Goal: Task Accomplishment & Management: Manage account settings

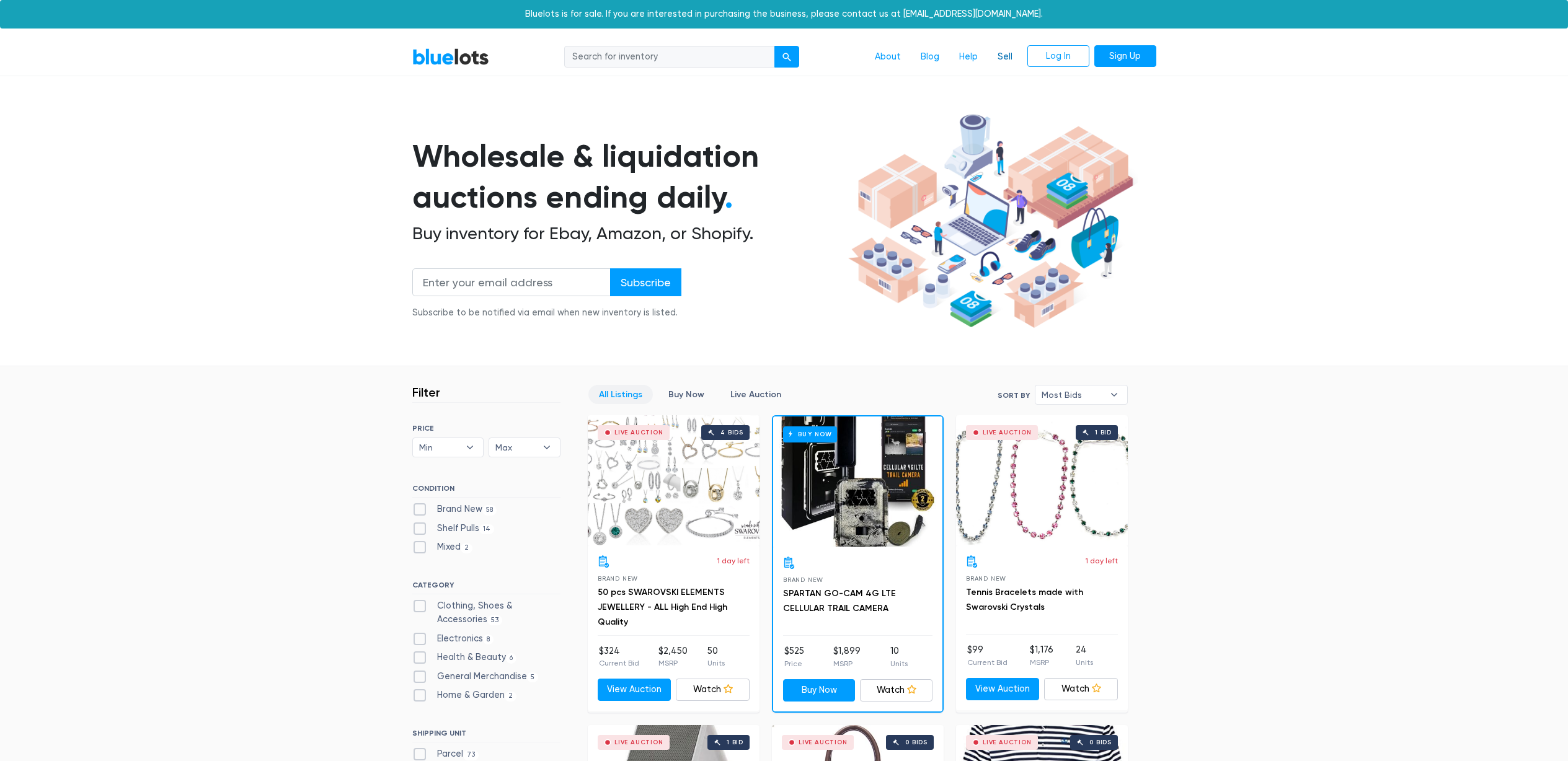
click at [1000, 55] on link "Sell" at bounding box center [1004, 57] width 35 height 24
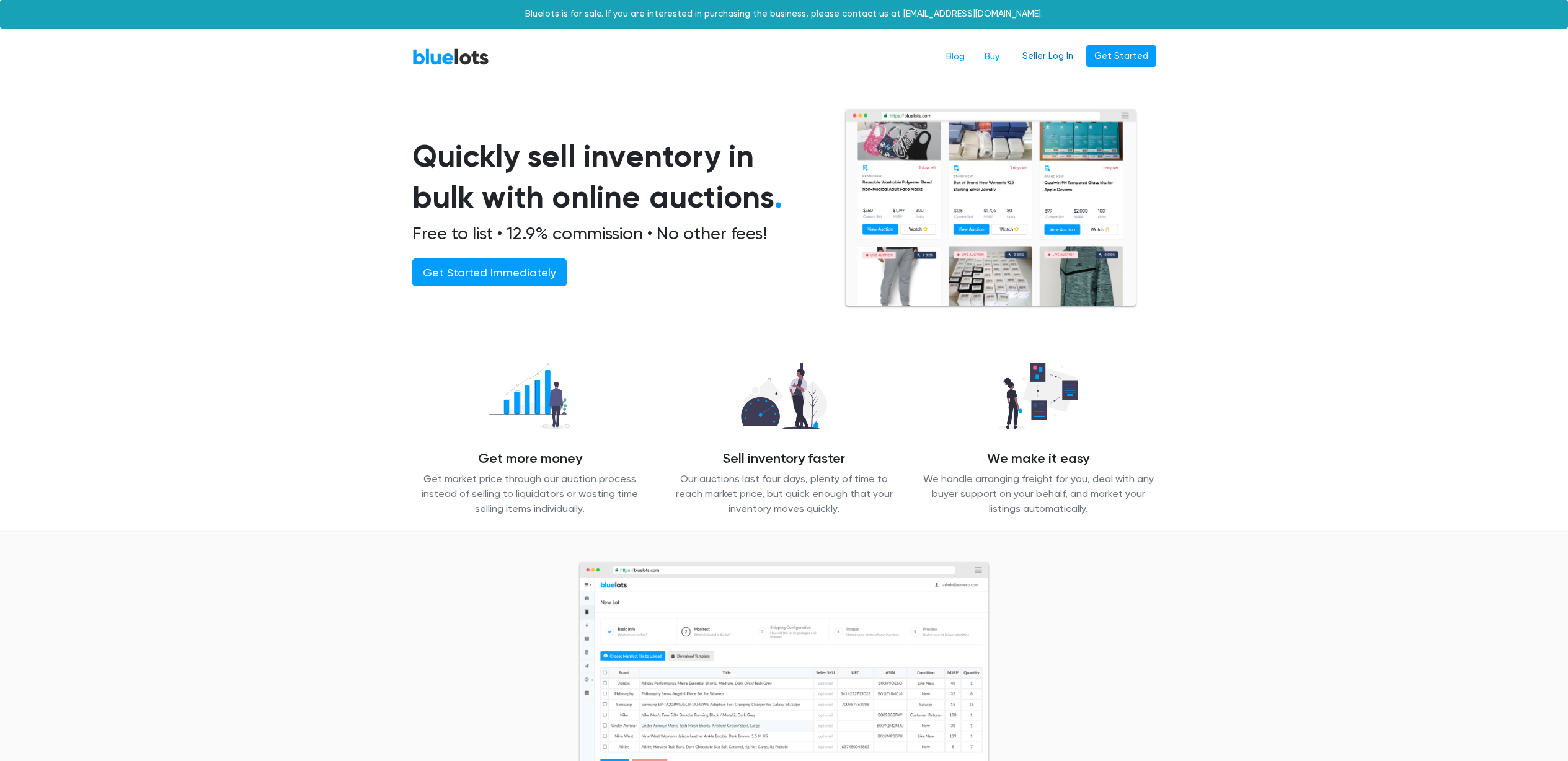
click at [1048, 56] on link "Seller Log In" at bounding box center [1048, 57] width 67 height 22
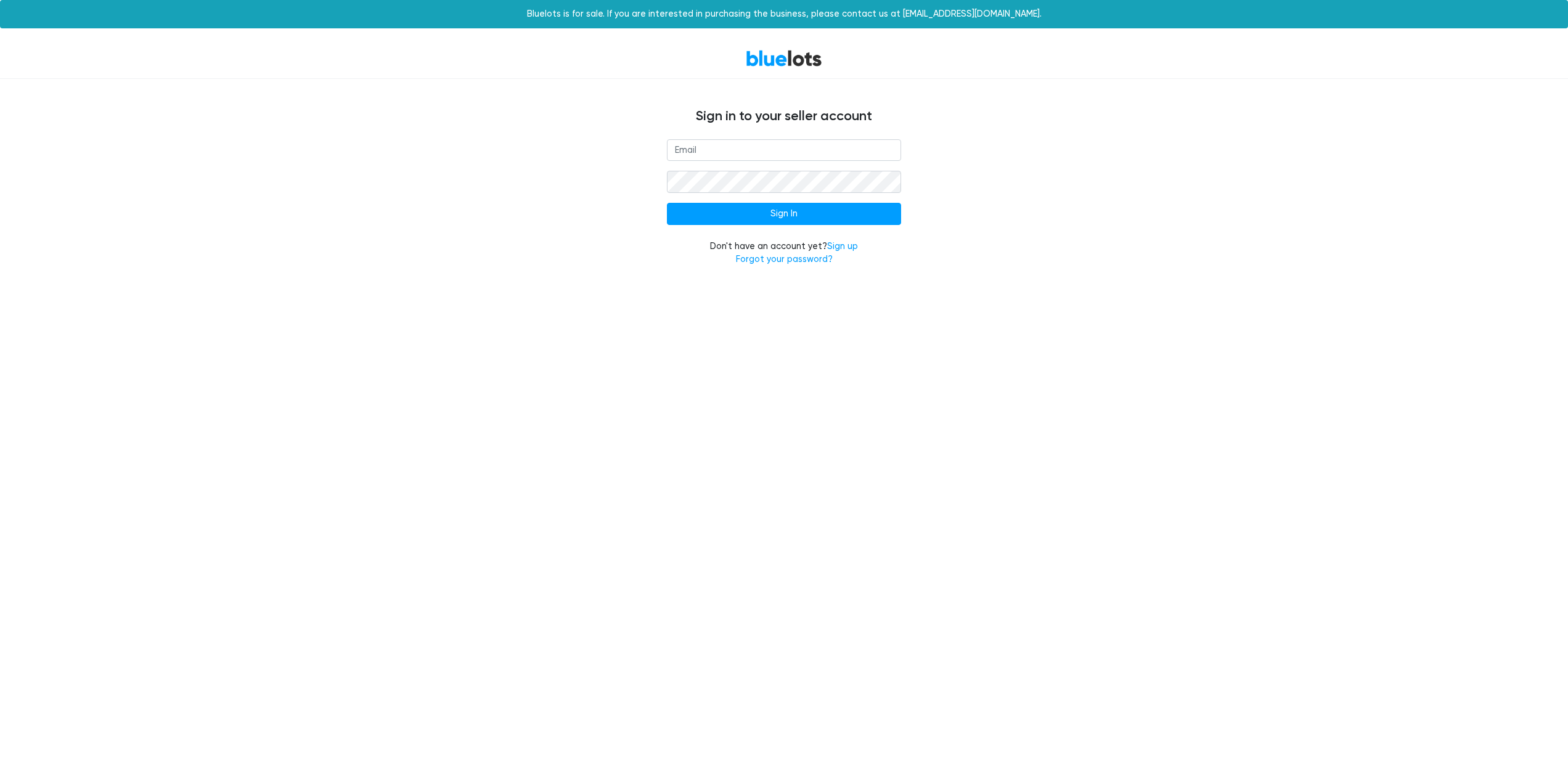
click at [0, 281] on nordpass-portal at bounding box center [0, 281] width 0 height 0
type input "global.aiox@gmail.com"
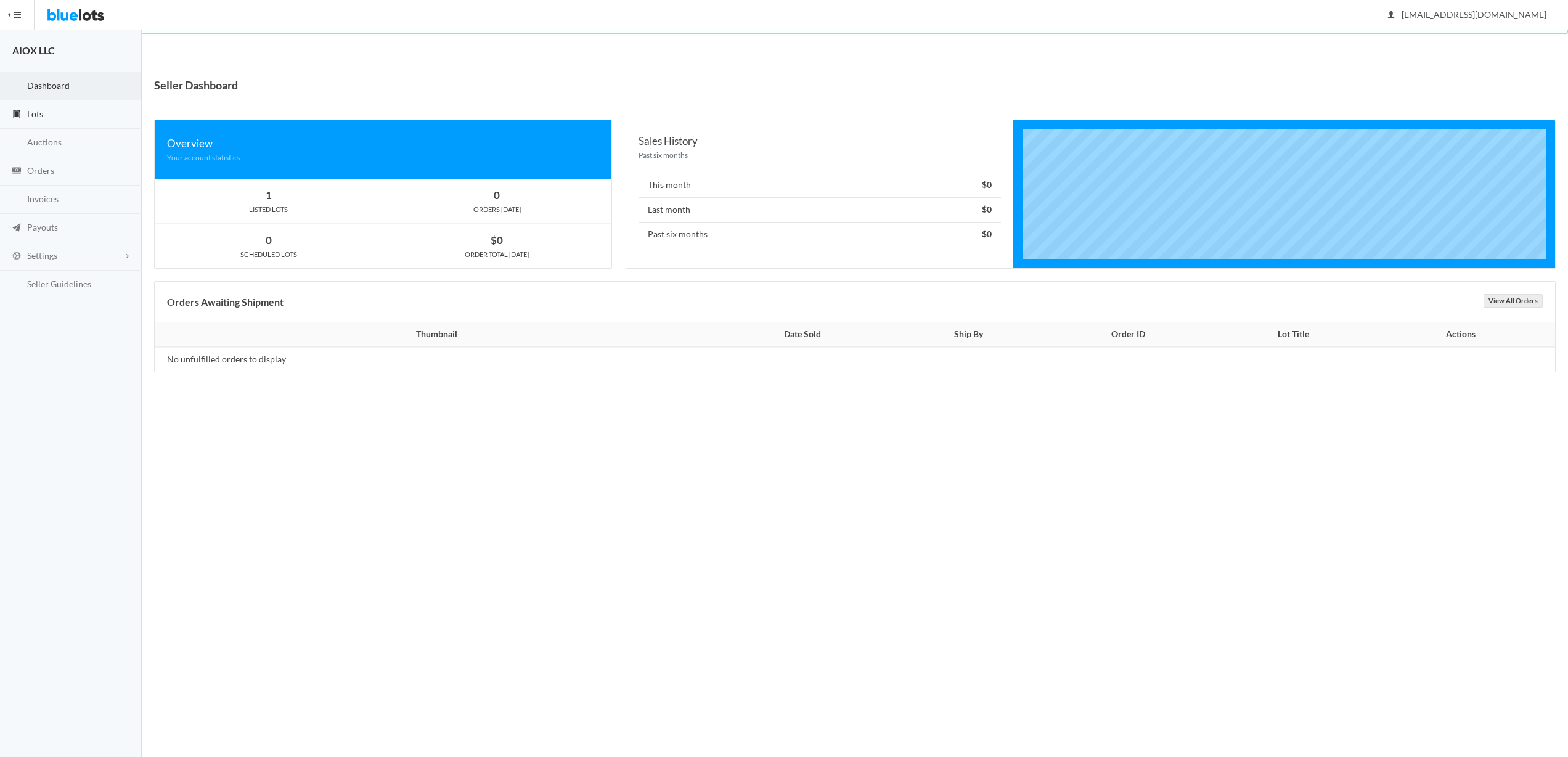
click at [52, 121] on link "Lots" at bounding box center [71, 115] width 142 height 29
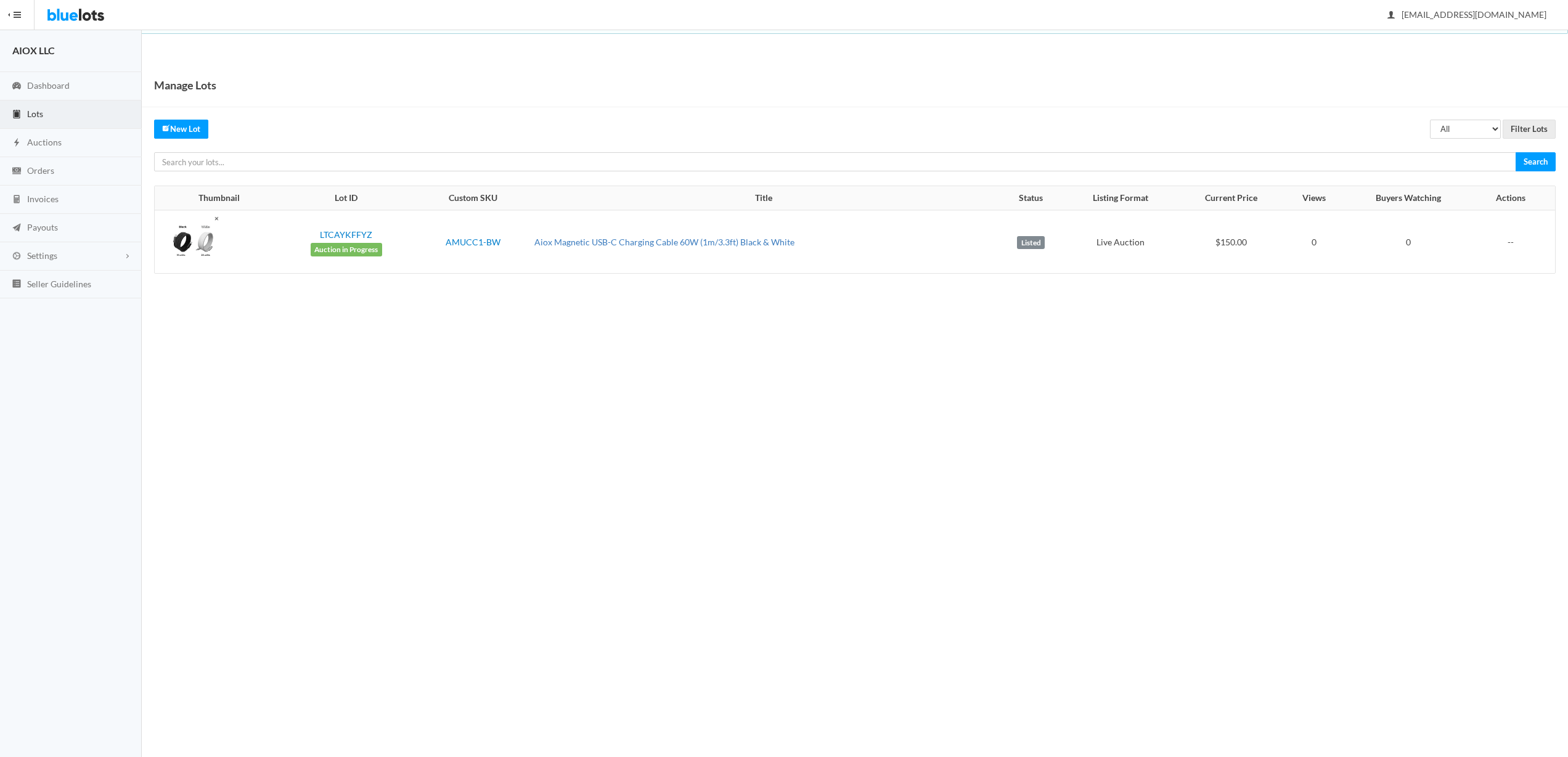
click at [585, 238] on link "Aiox Magnetic USB-C Charging Cable 60W (1m/3.3ft) Black & White" at bounding box center [664, 242] width 260 height 10
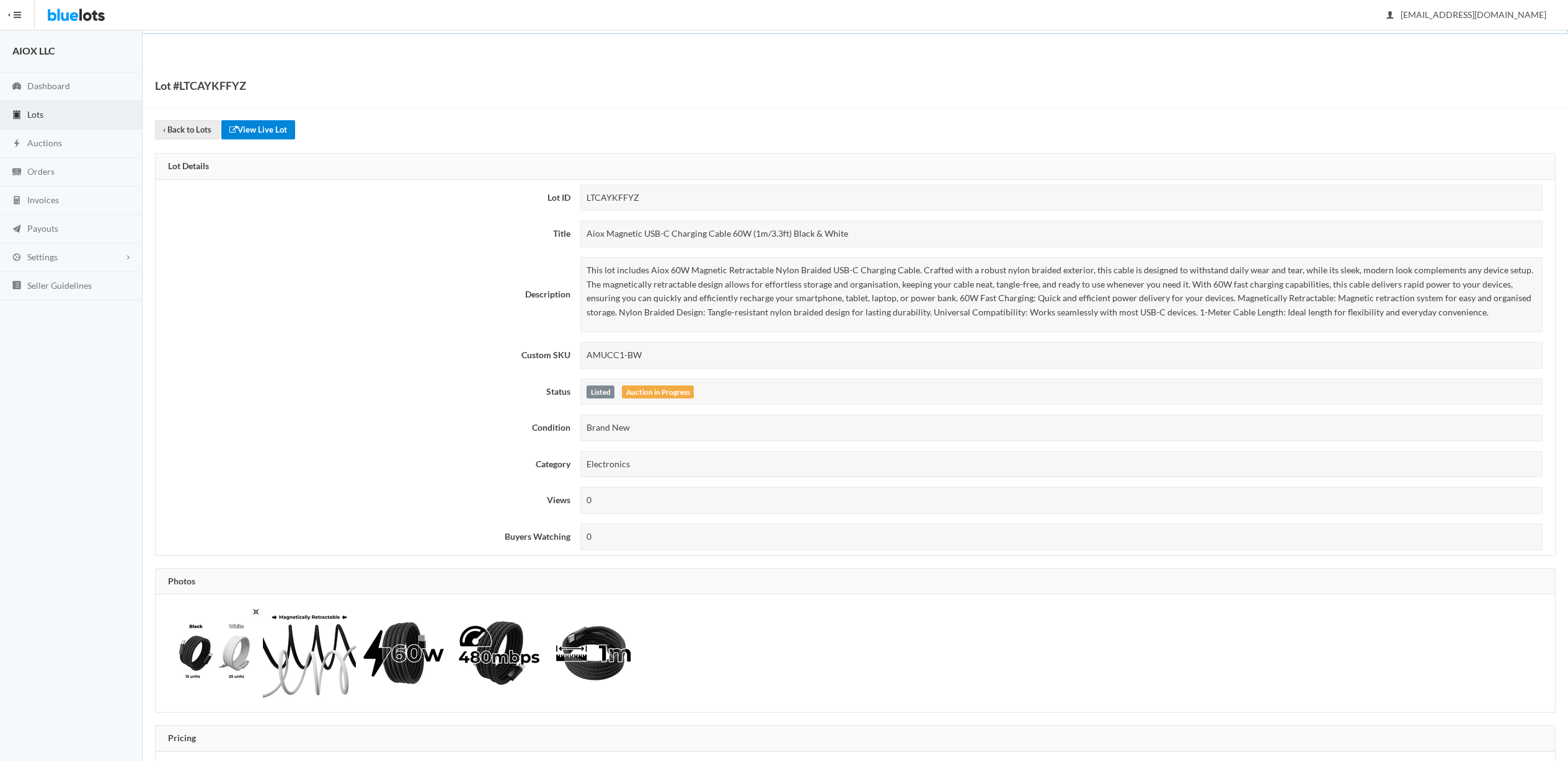
click at [267, 130] on link "View Live Lot" at bounding box center [258, 129] width 74 height 19
click at [36, 92] on link "Dashboard" at bounding box center [71, 87] width 143 height 29
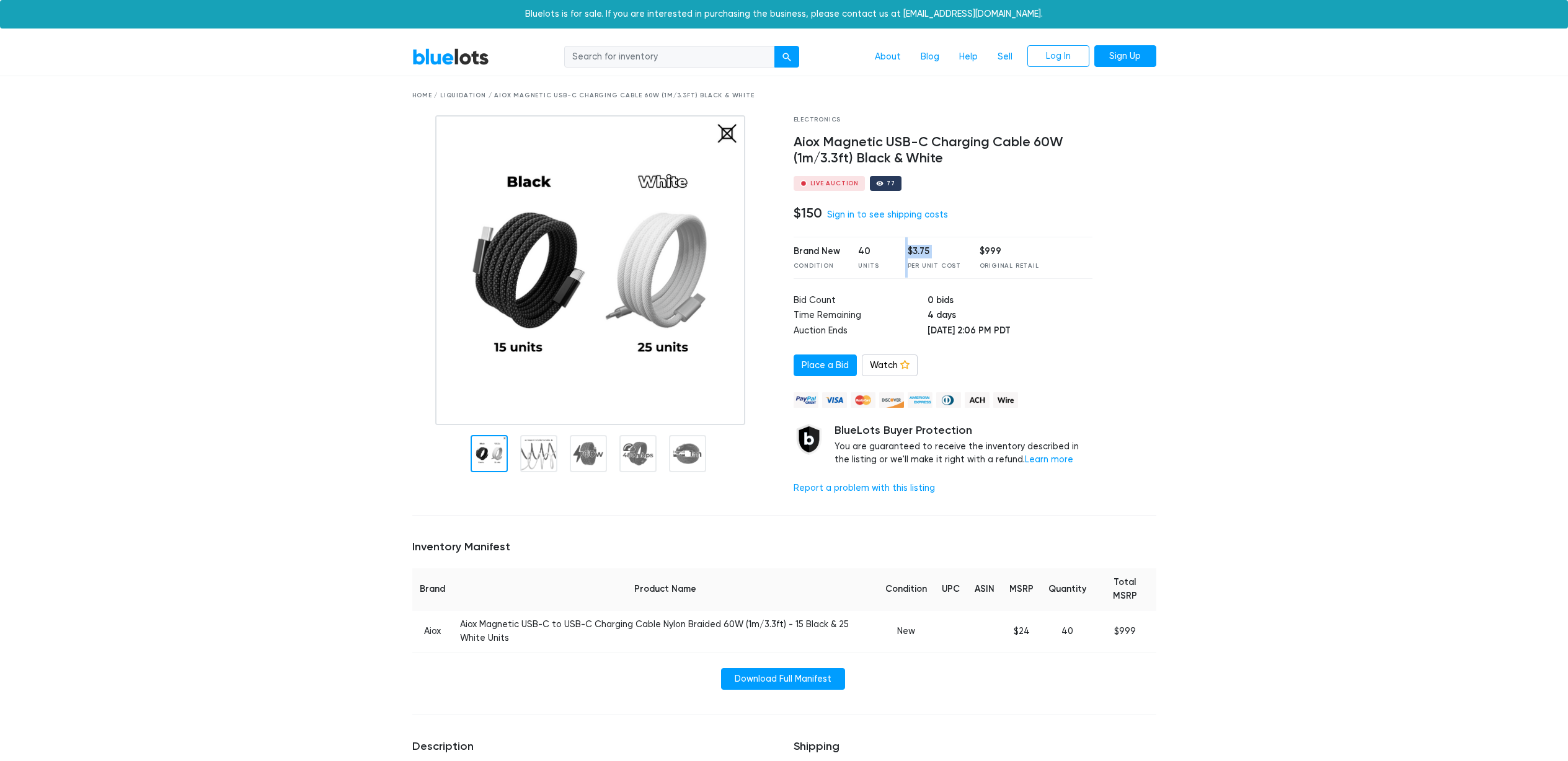
drag, startPoint x: 935, startPoint y: 262, endPoint x: 950, endPoint y: 262, distance: 15.0
click at [950, 262] on div "Brand New Condition 40 Units $3.75 Per Unit Cost $999 Original Retail" at bounding box center [943, 257] width 299 height 41
click at [950, 262] on div "Per Unit Cost" at bounding box center [934, 266] width 53 height 9
drag, startPoint x: 957, startPoint y: 262, endPoint x: 901, endPoint y: 261, distance: 56.0
click at [901, 261] on div "Brand New Condition 40 Units $3.75 Per Unit Cost $999 Original Retail" at bounding box center [943, 257] width 299 height 41
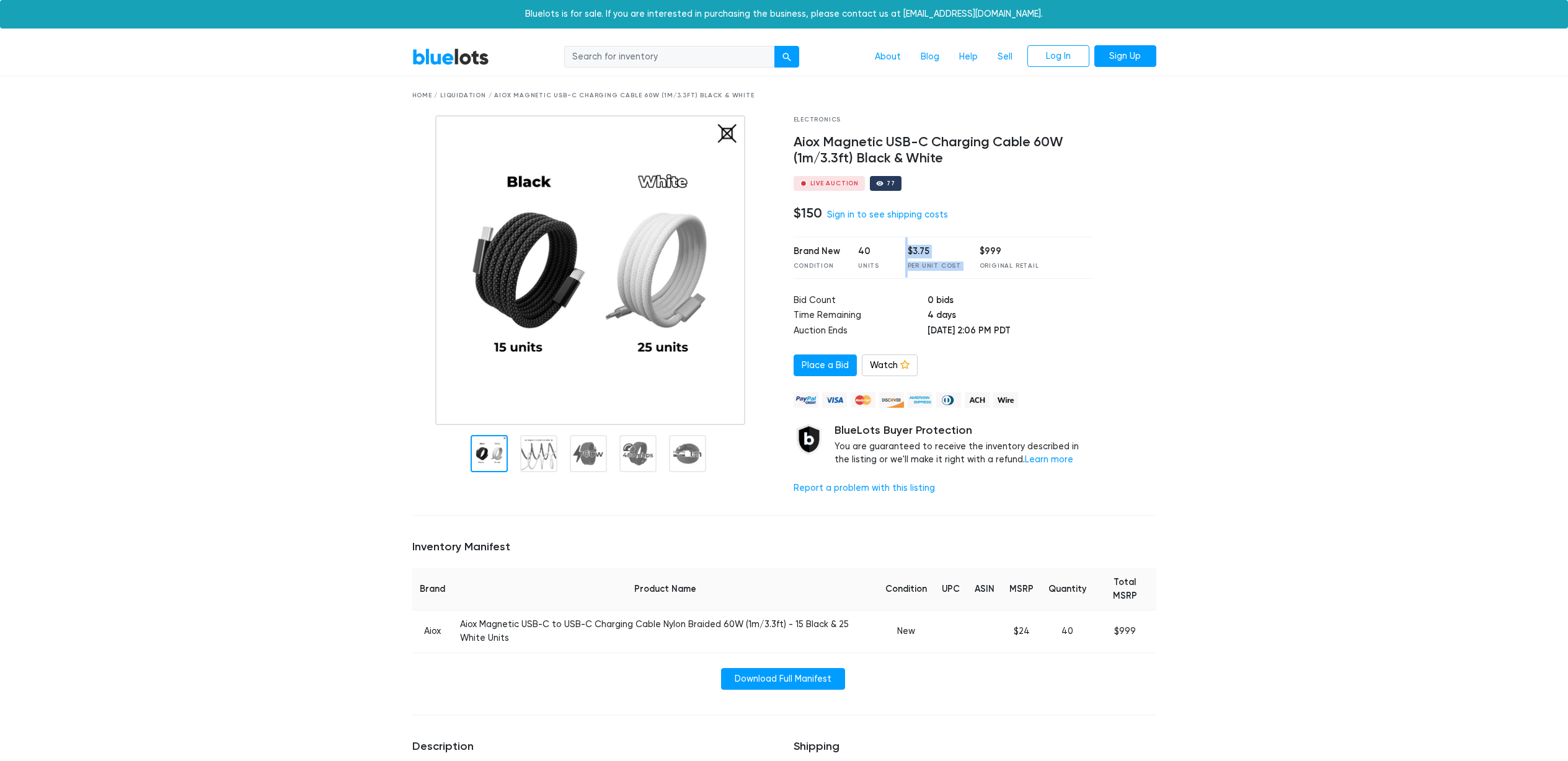
click at [901, 261] on div "Brand New Condition 40 Units $3.75 Per Unit Cost $999 Original Retail" at bounding box center [943, 257] width 299 height 41
drag, startPoint x: 825, startPoint y: 262, endPoint x: 932, endPoint y: 263, distance: 107.0
click at [931, 263] on div "Brand New Condition 40 Units $3.75 Per Unit Cost $999 Original Retail" at bounding box center [943, 257] width 299 height 41
click at [932, 263] on div "Per Unit Cost" at bounding box center [934, 266] width 53 height 9
drag, startPoint x: 958, startPoint y: 263, endPoint x: 885, endPoint y: 263, distance: 73.0
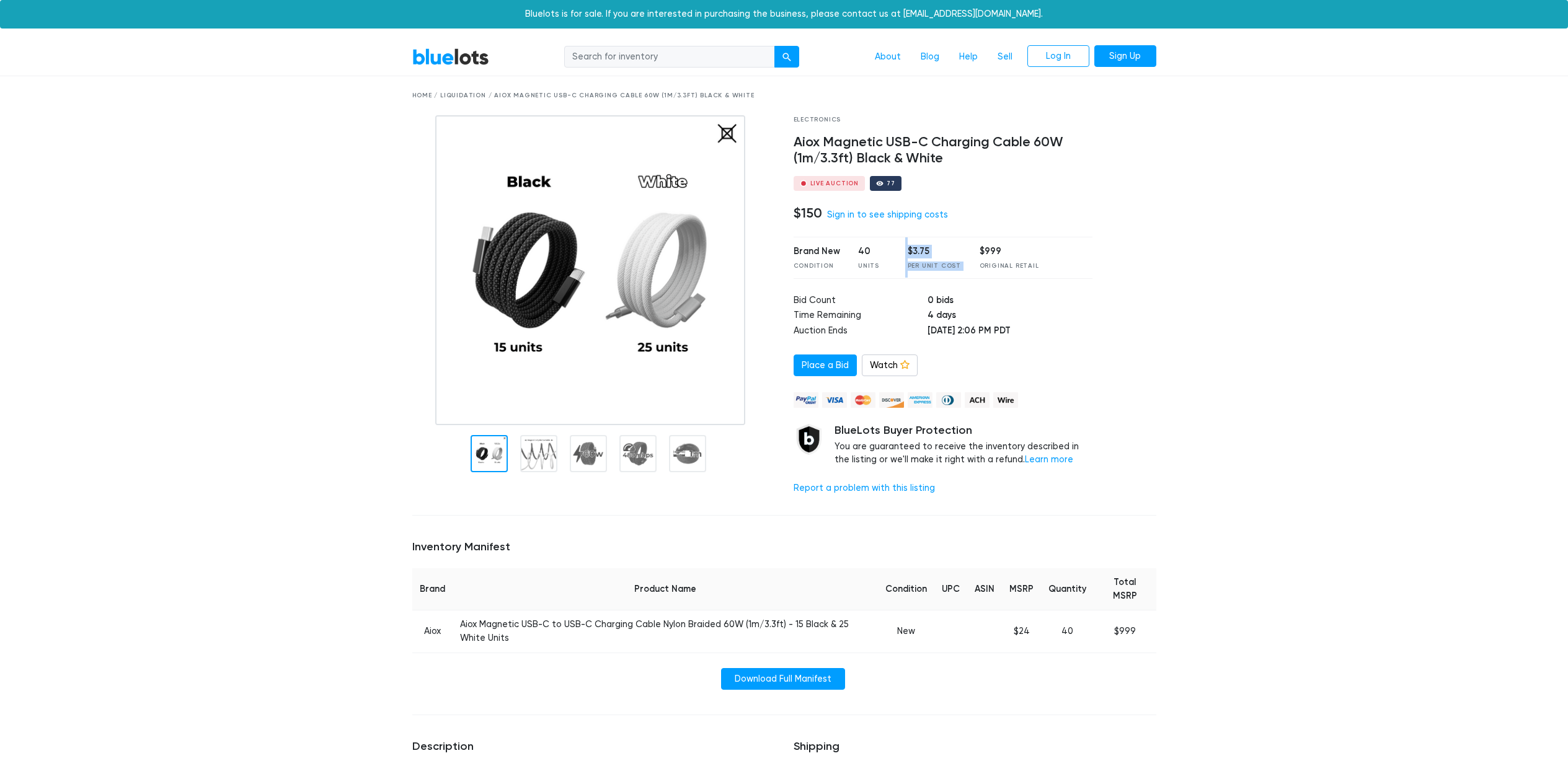
click at [887, 263] on div "Brand New Condition 40 Units $3.75 Per Unit Cost $999 Original Retail" at bounding box center [943, 257] width 299 height 41
click at [885, 263] on div "Units" at bounding box center [874, 266] width 31 height 9
drag, startPoint x: 972, startPoint y: 267, endPoint x: 1052, endPoint y: 269, distance: 80.0
click at [1052, 269] on div "Brand New Condition 40 Units $3.75 Per Unit Cost $999 Original Retail" at bounding box center [943, 257] width 299 height 41
click at [1053, 269] on div "Brand New Condition 40 Units $3.75 Per Unit Cost $999 Original Retail" at bounding box center [943, 257] width 299 height 41
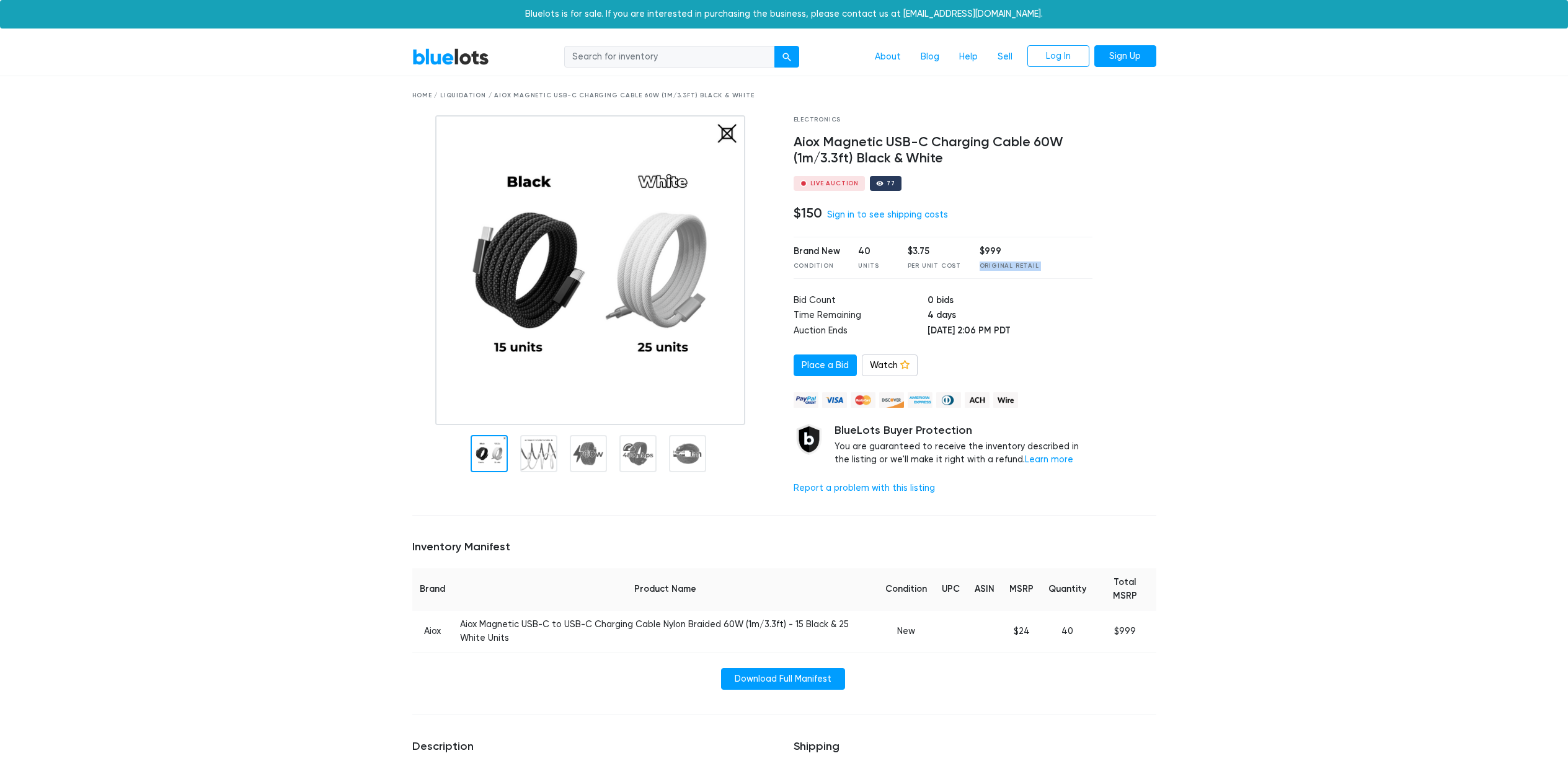
drag, startPoint x: 1052, startPoint y: 269, endPoint x: 978, endPoint y: 269, distance: 74.0
click at [979, 269] on div "Brand New Condition 40 Units $3.75 Per Unit Cost $999 Original Retail" at bounding box center [943, 257] width 299 height 41
click at [980, 269] on div "Original Retail" at bounding box center [1010, 266] width 59 height 9
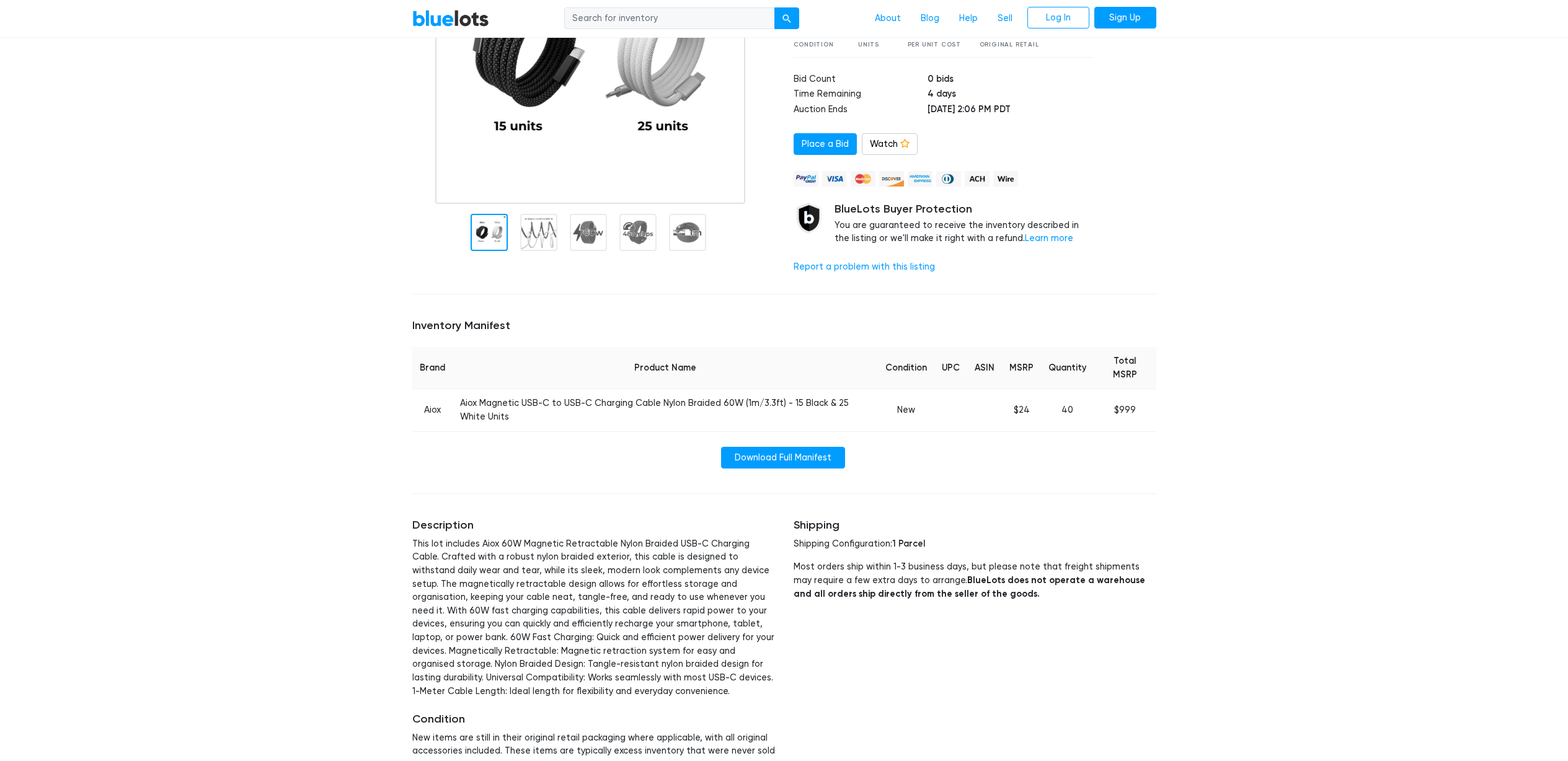
scroll to position [209, 0]
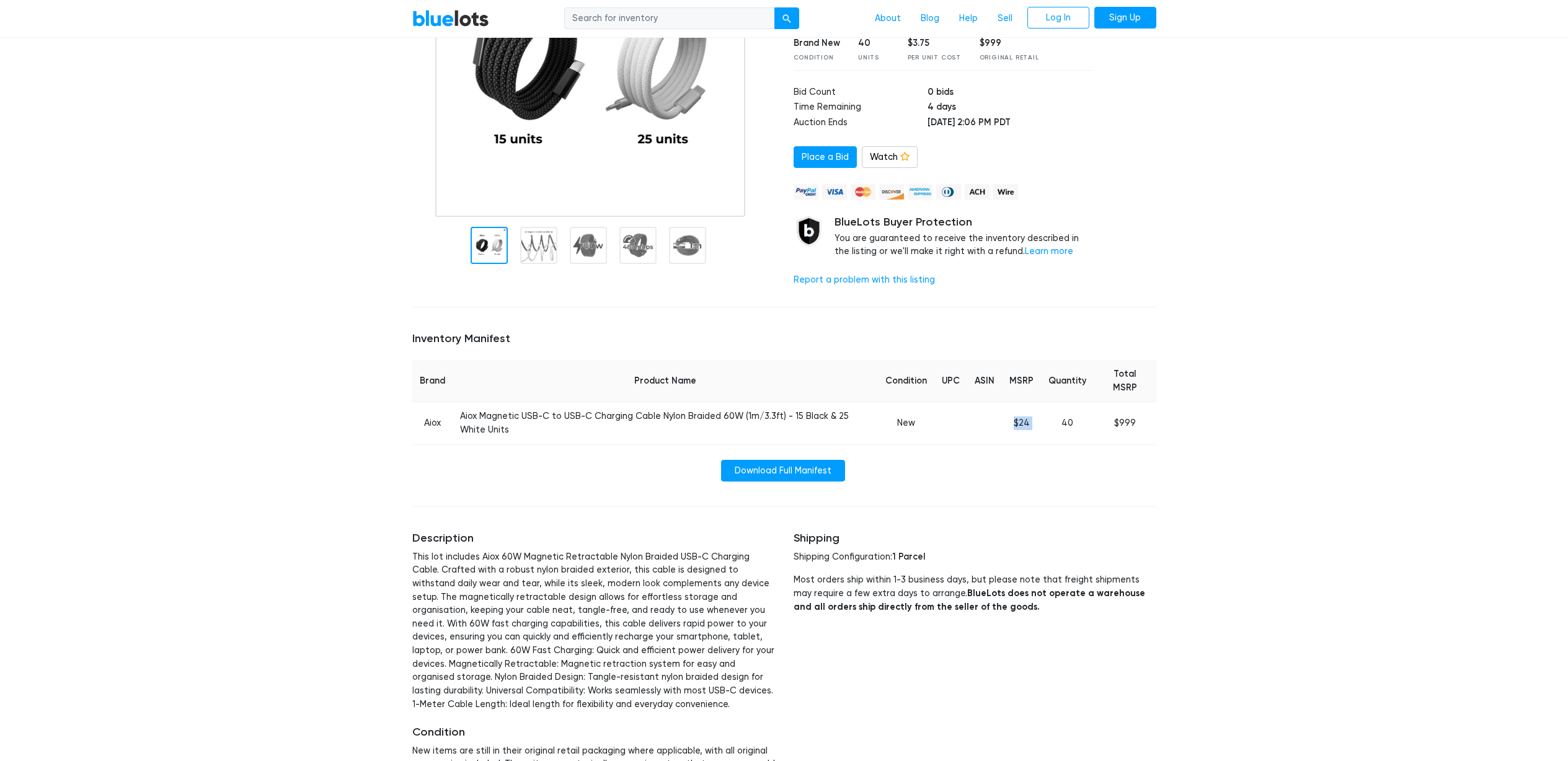
drag, startPoint x: 1011, startPoint y: 427, endPoint x: 1072, endPoint y: 428, distance: 61.0
click at [1071, 428] on tr "Aiox Aiox Magnetic USB-C to USB-C Charging Cable Nylon Braided 60W (1m/3.3ft) -…" at bounding box center [784, 423] width 744 height 42
drag, startPoint x: 1104, startPoint y: 428, endPoint x: 989, endPoint y: 425, distance: 115.0
click at [989, 425] on tr "Aiox Aiox Magnetic USB-C to USB-C Charging Cable Nylon Braided 60W (1m/3.3ft) -…" at bounding box center [784, 423] width 744 height 42
click at [989, 425] on td at bounding box center [984, 423] width 35 height 42
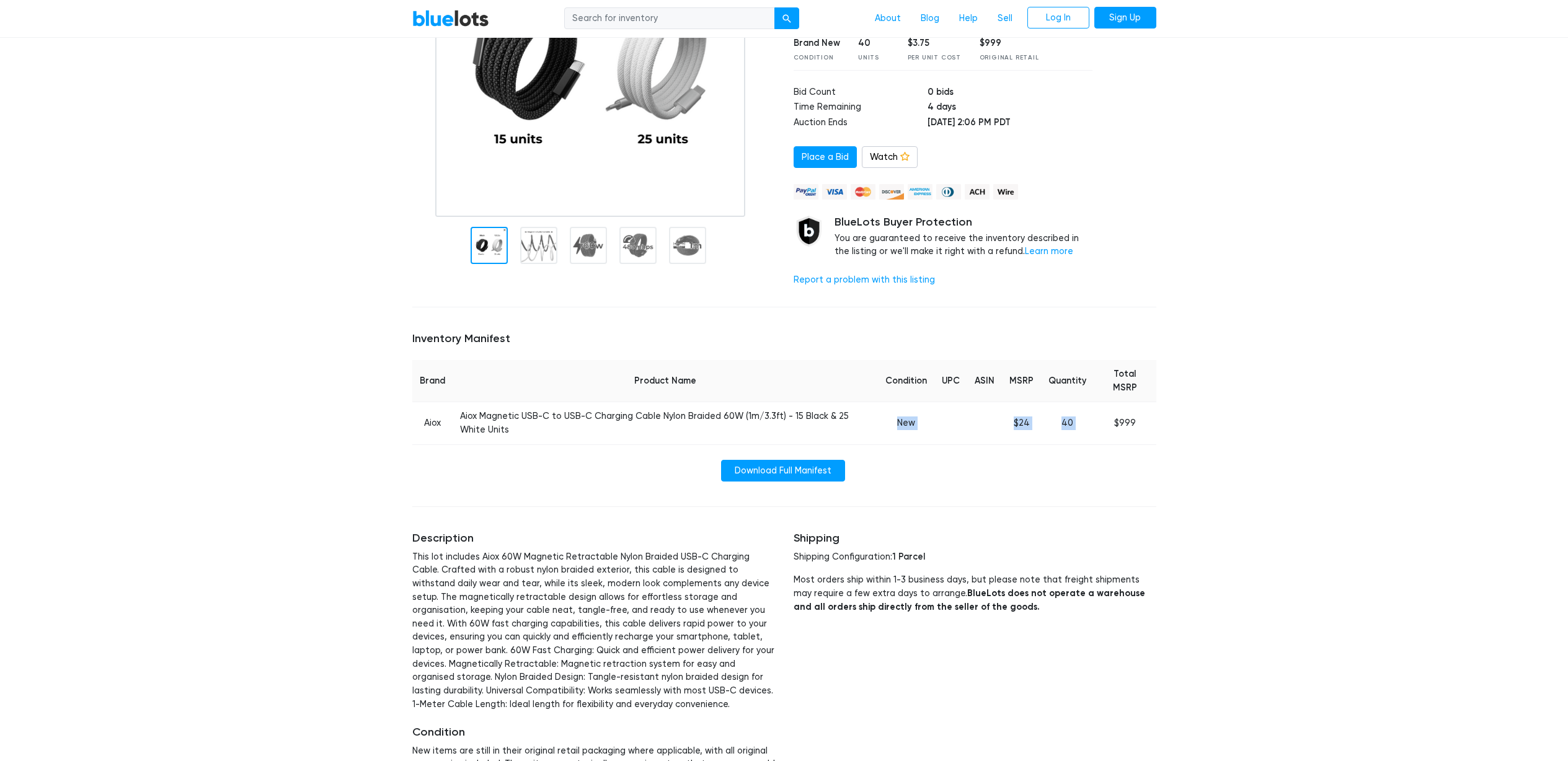
drag, startPoint x: 900, startPoint y: 418, endPoint x: 1109, endPoint y: 423, distance: 209.1
click at [1108, 423] on tr "Aiox Aiox Magnetic USB-C to USB-C Charging Cable Nylon Braided 60W (1m/3.3ft) -…" at bounding box center [784, 423] width 744 height 42
drag, startPoint x: 1141, startPoint y: 419, endPoint x: 957, endPoint y: 418, distance: 184.0
click at [961, 418] on tr "Aiox Aiox Magnetic USB-C to USB-C Charging Cable Nylon Braided 60W (1m/3.3ft) -…" at bounding box center [784, 423] width 744 height 42
click at [957, 418] on td at bounding box center [950, 423] width 33 height 42
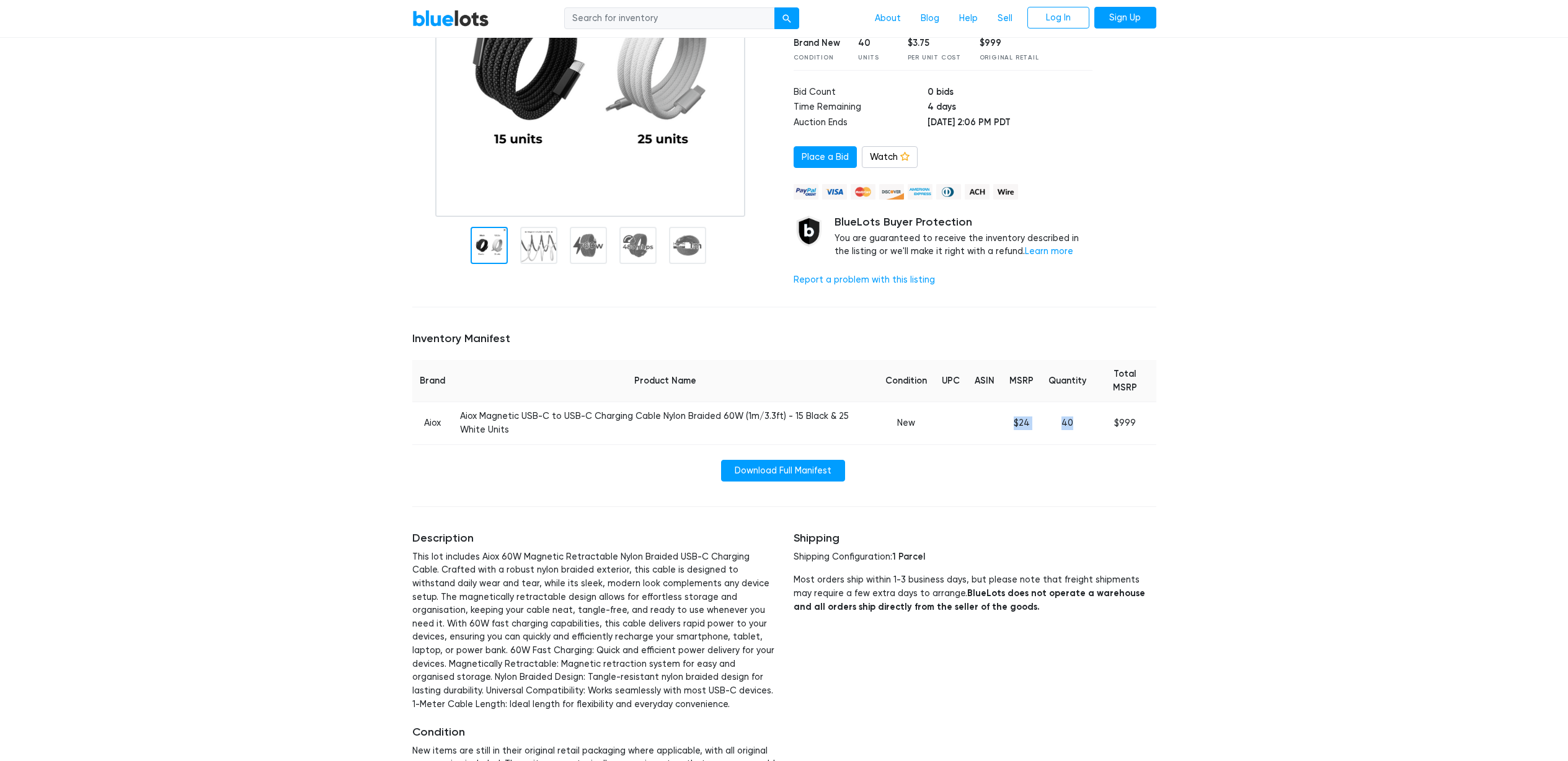
drag, startPoint x: 927, startPoint y: 427, endPoint x: 1119, endPoint y: 432, distance: 192.1
click at [1117, 432] on tr "Aiox Aiox Magnetic USB-C to USB-C Charging Cable Nylon Braided 60W (1m/3.3ft) -…" at bounding box center [784, 423] width 744 height 42
drag, startPoint x: 1119, startPoint y: 432, endPoint x: 935, endPoint y: 421, distance: 184.3
click at [939, 421] on tr "Aiox Aiox Magnetic USB-C to USB-C Charging Cable Nylon Braided 60W (1m/3.3ft) -…" at bounding box center [784, 423] width 744 height 42
click at [934, 421] on td "New" at bounding box center [906, 423] width 57 height 42
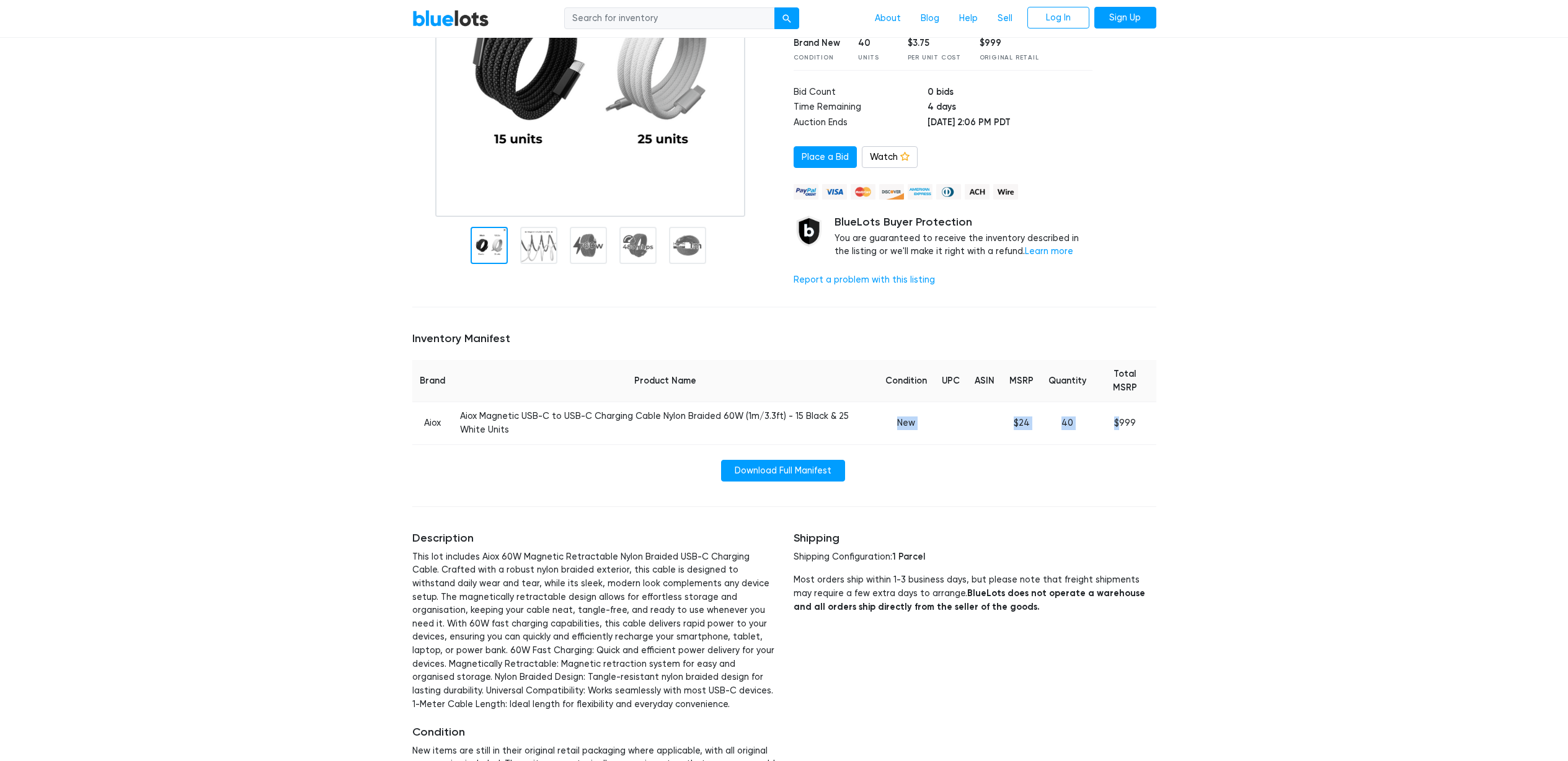
drag, startPoint x: 892, startPoint y: 419, endPoint x: 1138, endPoint y: 424, distance: 246.1
click at [1130, 424] on tr "Aiox Aiox Magnetic USB-C to USB-C Charging Cable Nylon Braided 60W (1m/3.3ft) -…" at bounding box center [784, 423] width 744 height 42
drag, startPoint x: 1153, startPoint y: 423, endPoint x: 1004, endPoint y: 421, distance: 149.0
click at [1008, 421] on tr "Aiox Aiox Magnetic USB-C to USB-C Charging Cable Nylon Braided 60W (1m/3.3ft) -…" at bounding box center [784, 423] width 744 height 42
click at [1002, 421] on td at bounding box center [984, 423] width 35 height 42
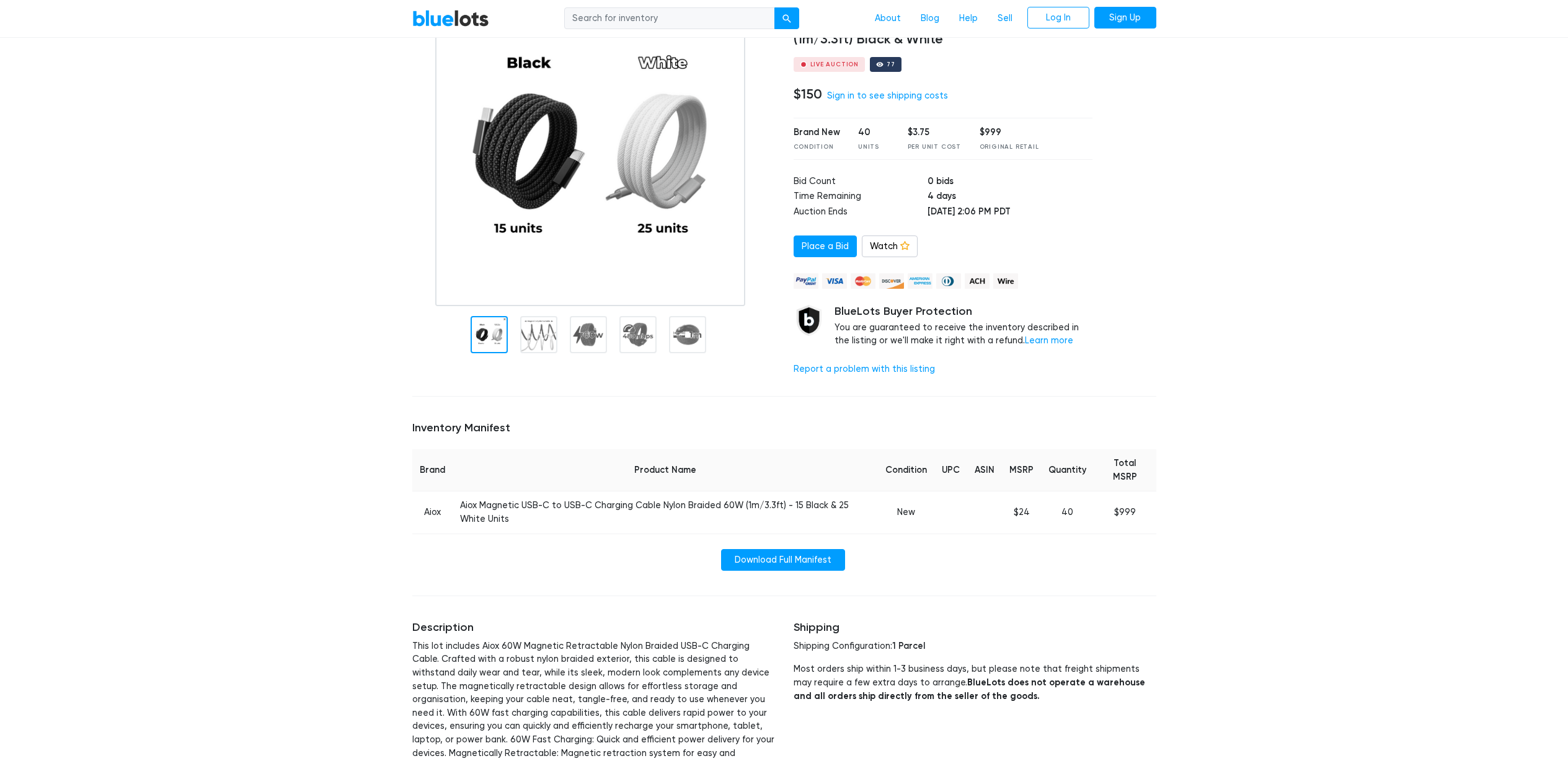
scroll to position [0, 0]
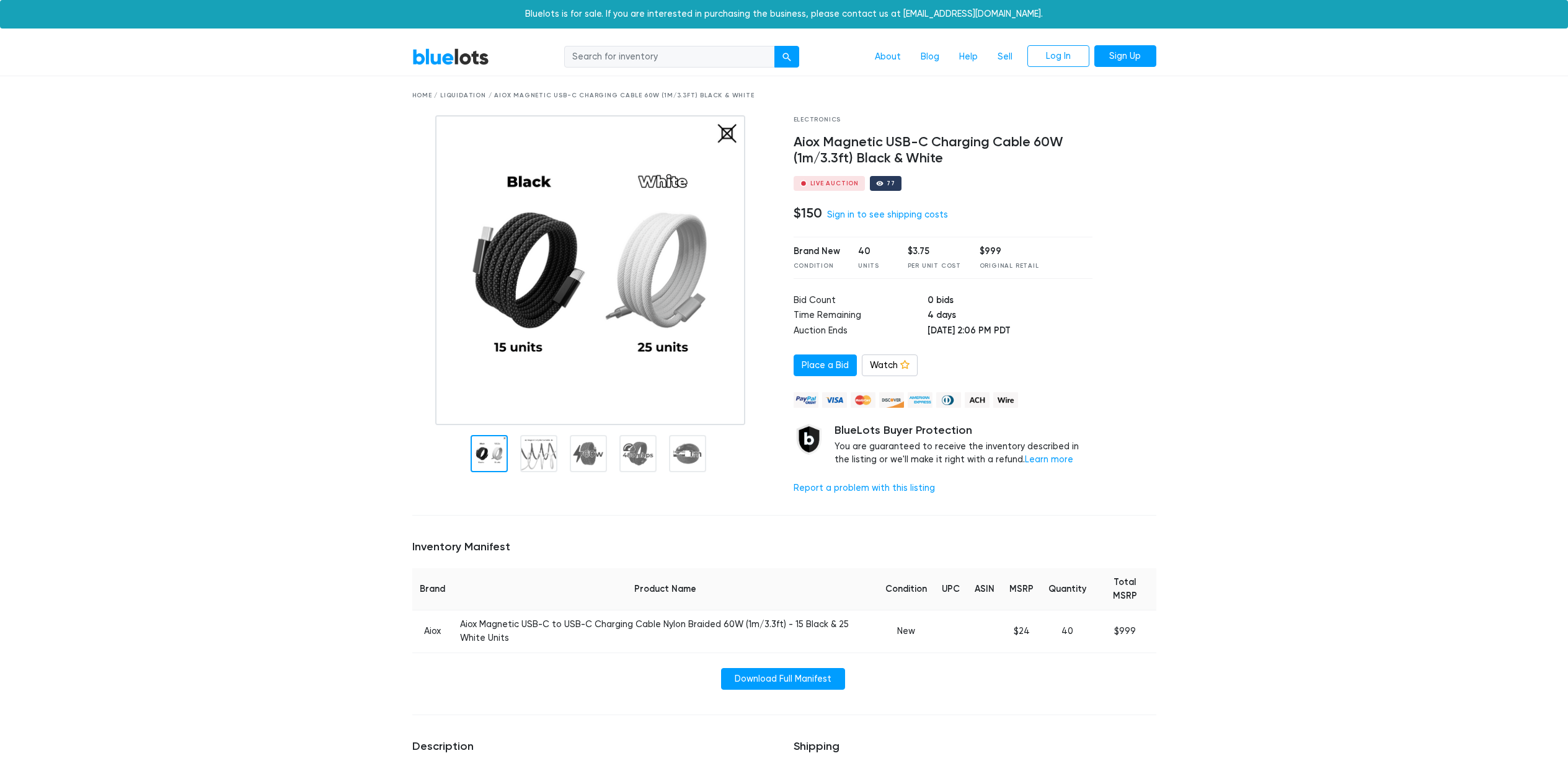
click at [882, 183] on div "77" at bounding box center [885, 183] width 31 height 15
drag, startPoint x: 789, startPoint y: 215, endPoint x: 822, endPoint y: 213, distance: 33.1
click at [822, 213] on div "Electronics Aiox Magnetic USB-C Charging Cable 60W (1m/3.3ft) Black & White Liv…" at bounding box center [943, 311] width 318 height 390
click at [814, 219] on h4 "$150" at bounding box center [808, 213] width 29 height 16
drag, startPoint x: 876, startPoint y: 182, endPoint x: 893, endPoint y: 181, distance: 17.0
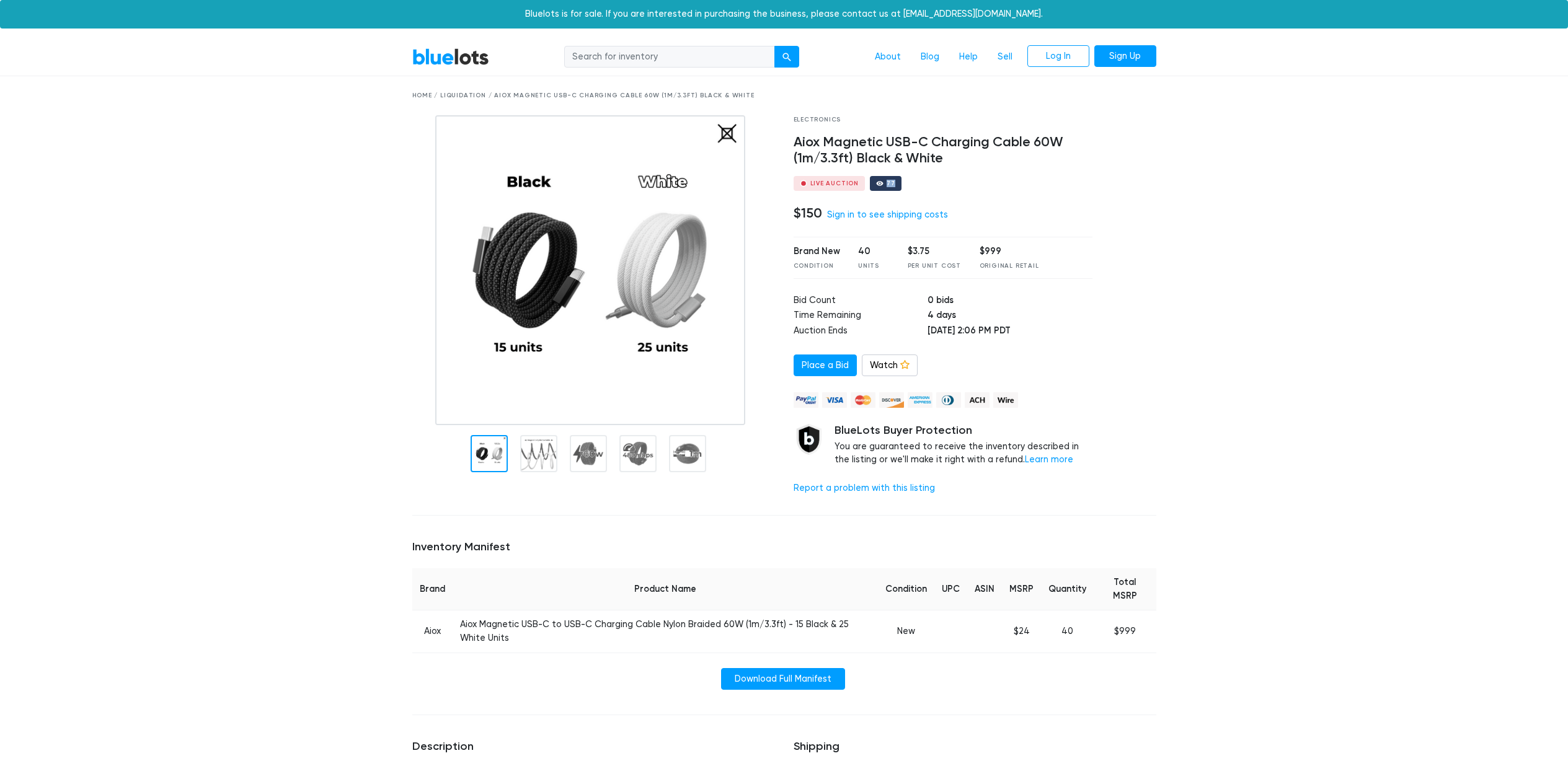
click at [892, 181] on div "77" at bounding box center [885, 183] width 31 height 15
click at [893, 181] on div "77" at bounding box center [885, 183] width 31 height 15
drag, startPoint x: 932, startPoint y: 258, endPoint x: 962, endPoint y: 267, distance: 31.3
click at [962, 267] on div "Brand New Condition 40 Units $3.75 Per Unit Cost $999 Original Retail" at bounding box center [943, 257] width 299 height 41
drag, startPoint x: 982, startPoint y: 270, endPoint x: 810, endPoint y: 265, distance: 172.1
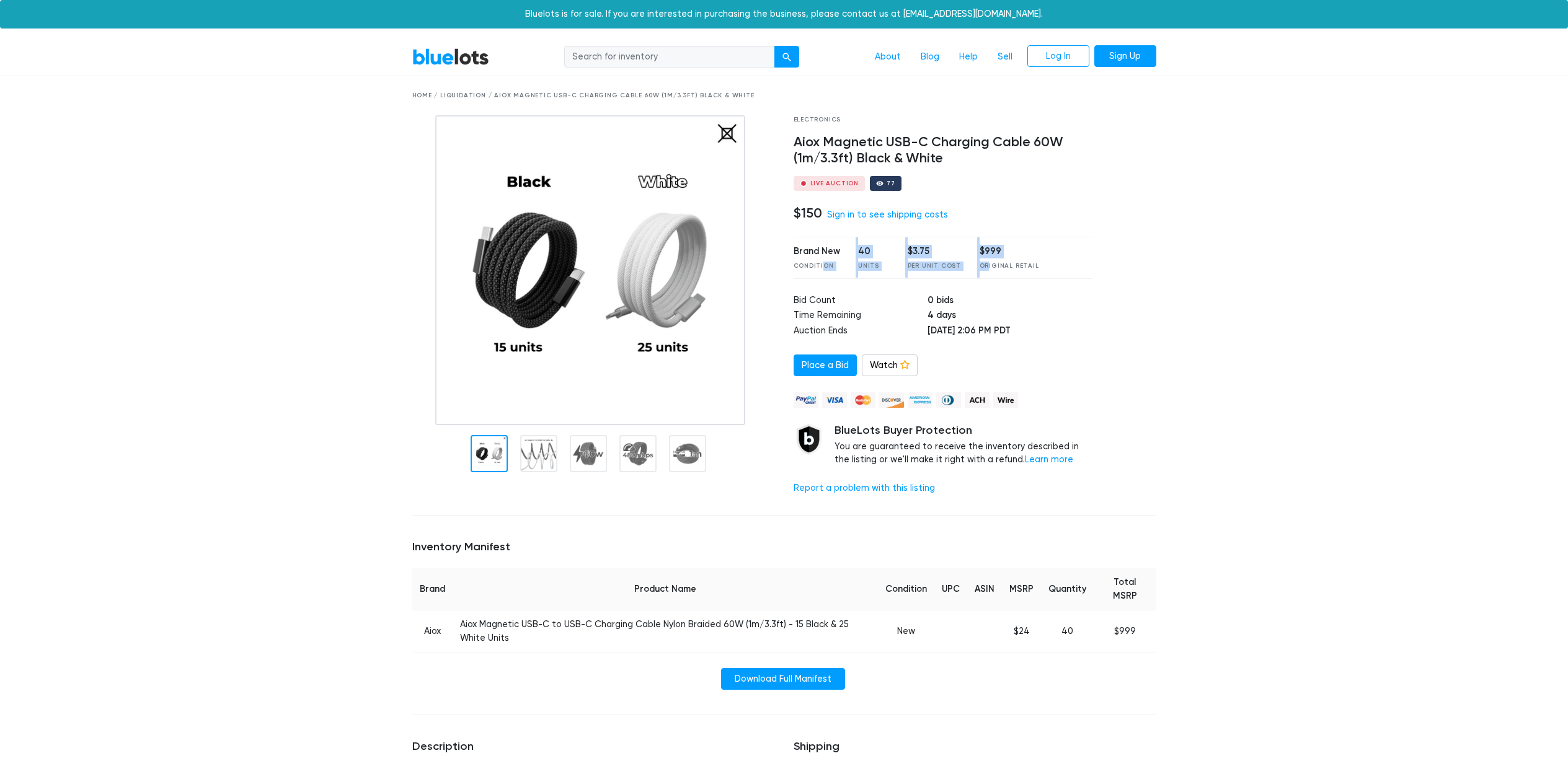
click at [817, 267] on div "Brand New Condition 40 Units $3.75 Per Unit Cost $999 Original Retail" at bounding box center [943, 257] width 299 height 41
click at [810, 265] on div "Condition" at bounding box center [816, 266] width 46 height 9
drag, startPoint x: 823, startPoint y: 262, endPoint x: 956, endPoint y: 262, distance: 133.0
click at [956, 262] on div "Brand New Condition 40 Units $3.75 Per Unit Cost $999 Original Retail" at bounding box center [943, 257] width 299 height 41
click at [958, 262] on div "Brand New Condition 40 Units $3.75 Per Unit Cost $999 Original Retail" at bounding box center [943, 257] width 299 height 41
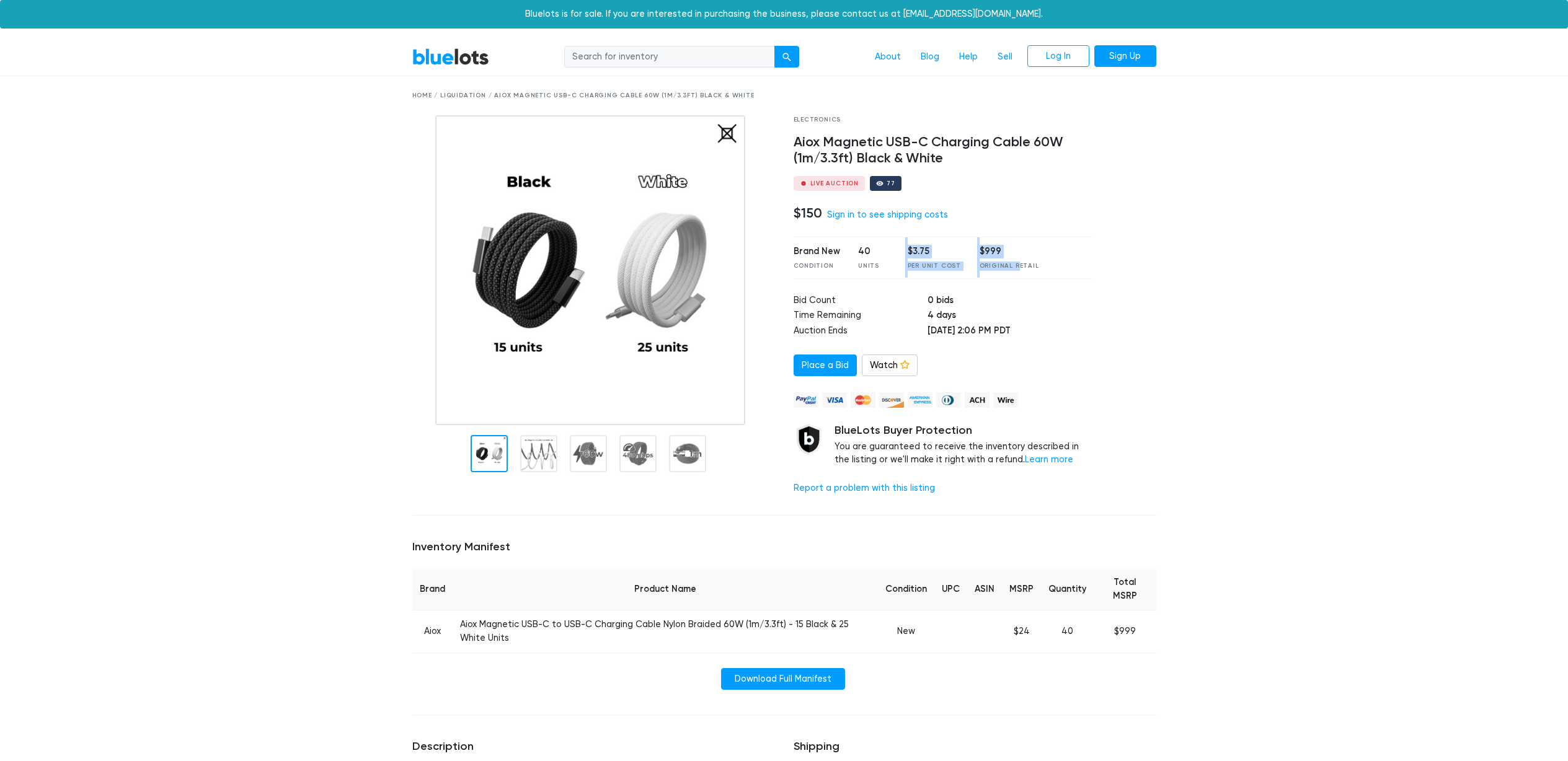
drag, startPoint x: 1010, startPoint y: 263, endPoint x: 838, endPoint y: 259, distance: 172.0
click at [852, 261] on div "Brand New Condition 40 Units $3.75 Per Unit Cost $999 Original Retail" at bounding box center [943, 257] width 299 height 41
click at [838, 259] on div "Brand New Condition 40 Units $3.75 Per Unit Cost $999 Original Retail" at bounding box center [943, 257] width 299 height 41
drag, startPoint x: 829, startPoint y: 256, endPoint x: 995, endPoint y: 261, distance: 166.1
click at [994, 261] on div "Brand New Condition 40 Units $3.75 Per Unit Cost $999 Original Retail" at bounding box center [943, 257] width 299 height 41
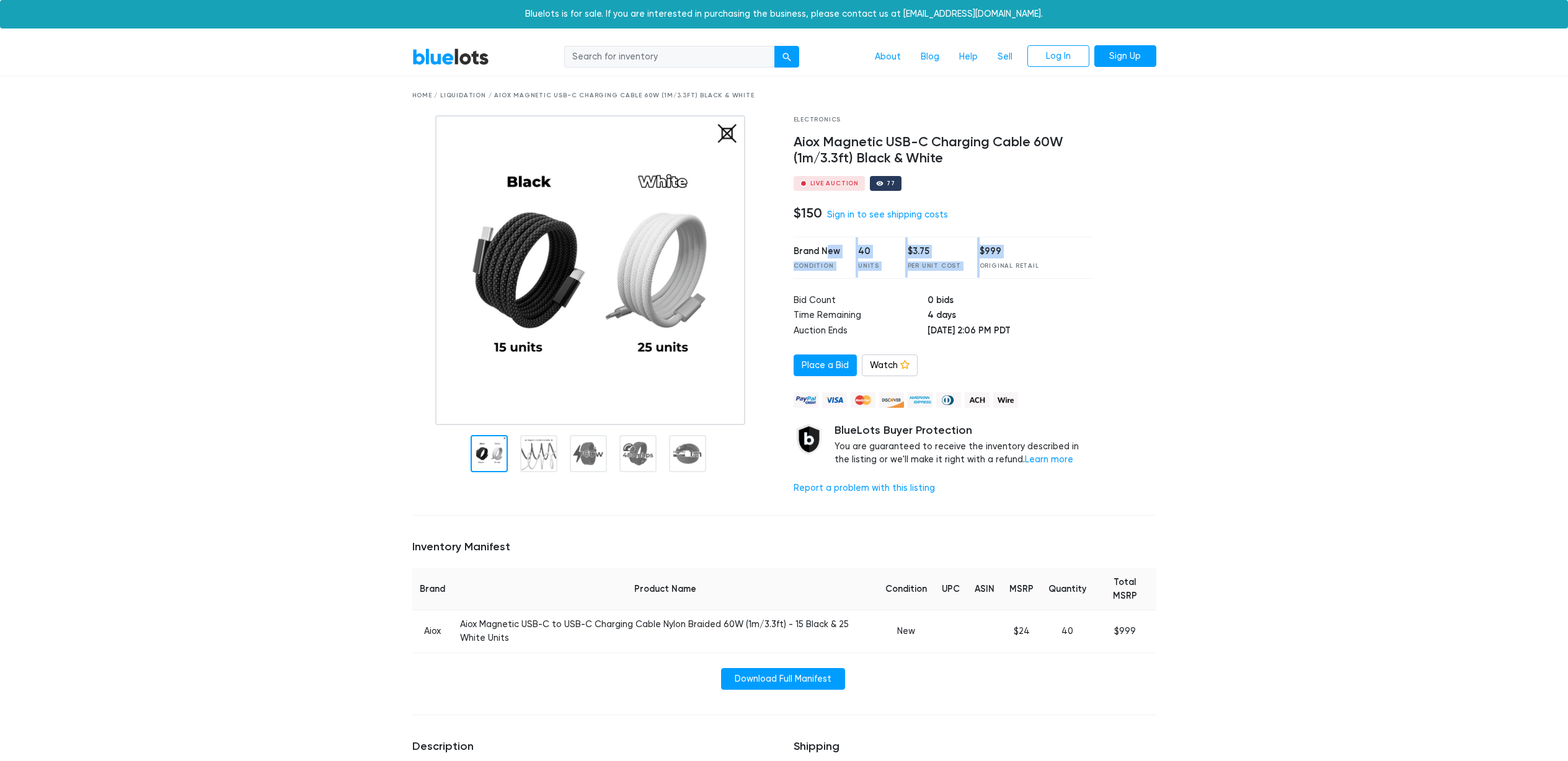
click at [996, 261] on div "$999 Original Retail" at bounding box center [1010, 258] width 59 height 25
drag, startPoint x: 983, startPoint y: 261, endPoint x: 840, endPoint y: 257, distance: 143.1
click at [846, 258] on div "Brand New Condition 40 Units $3.75 Per Unit Cost $999 Original Retail" at bounding box center [943, 257] width 299 height 41
click at [833, 255] on div "Brand New" at bounding box center [816, 252] width 46 height 14
drag, startPoint x: 917, startPoint y: 253, endPoint x: 943, endPoint y: 258, distance: 26.5
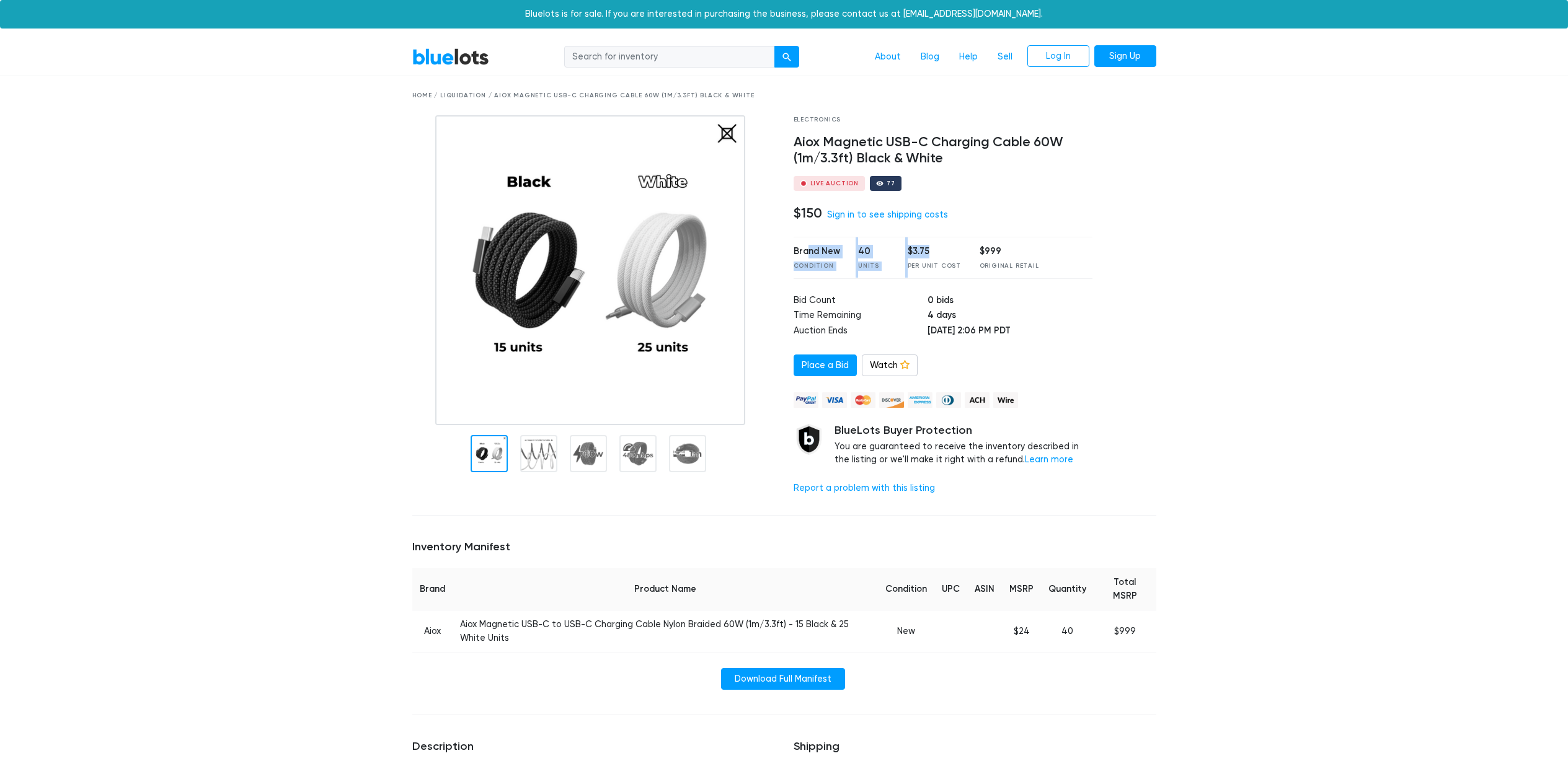
click at [943, 258] on div "Brand New Condition 40 Units $3.75 Per Unit Cost $999 Original Retail" at bounding box center [943, 257] width 299 height 41
click at [945, 258] on div "$3.75" at bounding box center [934, 252] width 53 height 14
drag, startPoint x: 874, startPoint y: 255, endPoint x: 841, endPoint y: 252, distance: 33.1
click at [858, 253] on div "Brand New Condition 40 Units $3.75 Per Unit Cost $999 Original Retail" at bounding box center [943, 257] width 299 height 41
click at [841, 252] on div "Brand New Condition 40 Units $3.75 Per Unit Cost $999 Original Retail" at bounding box center [943, 257] width 299 height 41
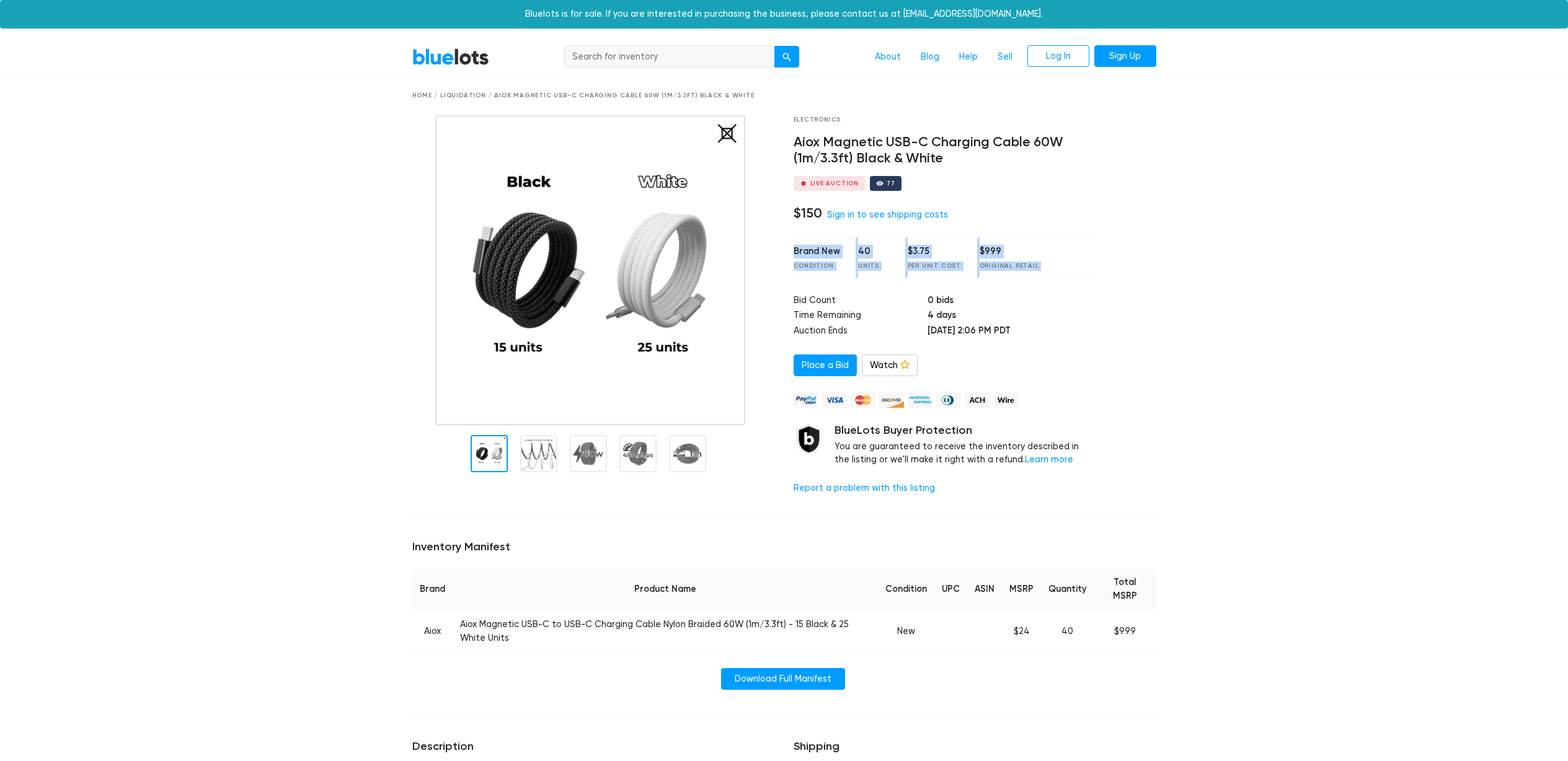
drag, startPoint x: 808, startPoint y: 251, endPoint x: 931, endPoint y: 281, distance: 126.6
click at [928, 281] on div "Electronics Aiox Magnetic USB-C Charging Cable 60W (1m/3.3ft) Black & White Liv…" at bounding box center [943, 311] width 318 height 390
click at [931, 281] on div "Electronics Aiox Magnetic USB-C Charging Cable 60W (1m/3.3ft) Black & White Liv…" at bounding box center [943, 311] width 318 height 390
click at [825, 120] on div "Electronics" at bounding box center [943, 120] width 299 height 9
click at [446, 59] on link "BlueLots" at bounding box center [450, 57] width 77 height 18
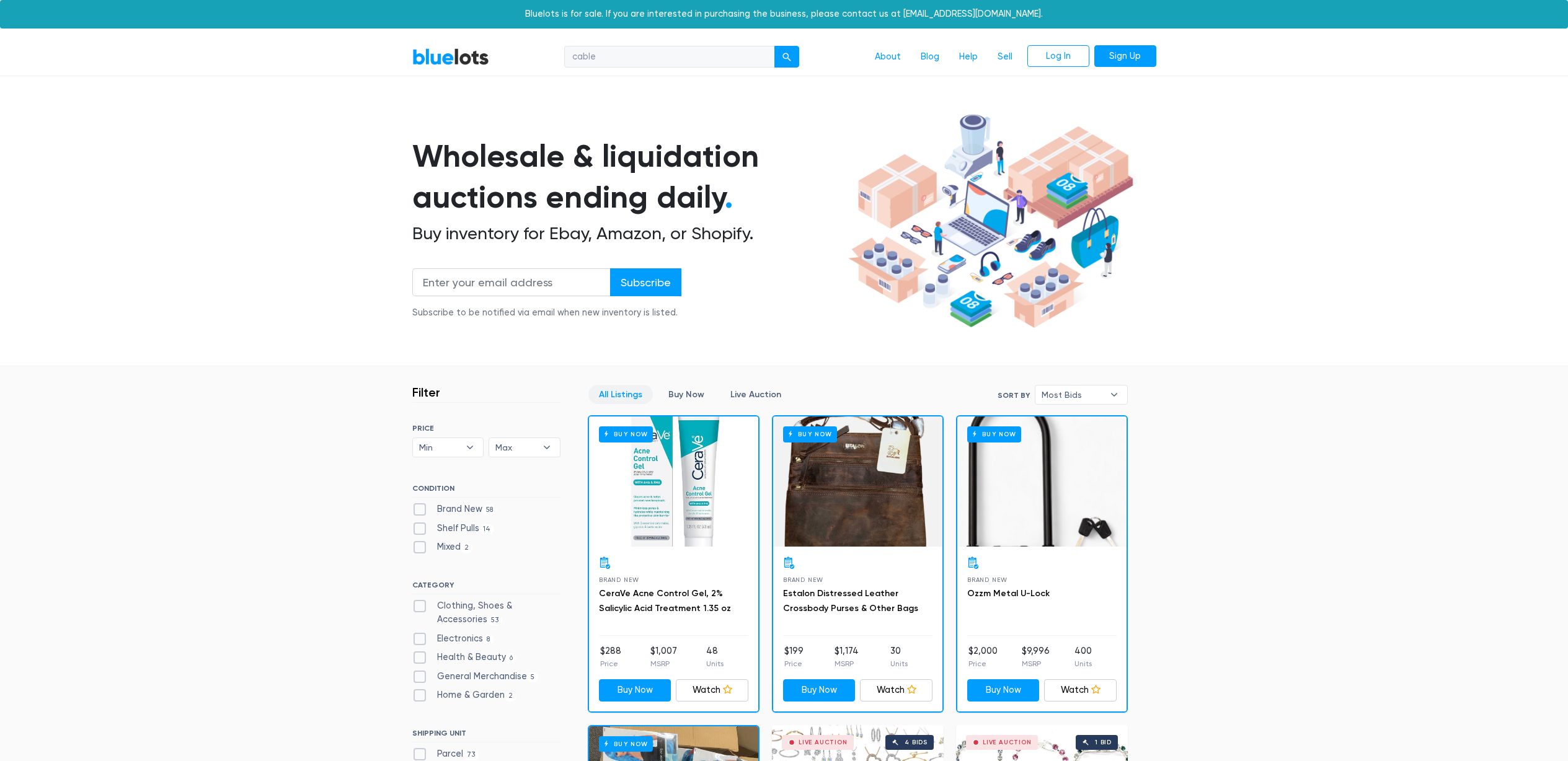
type input "cable"
click at [775, 46] on button "submit" at bounding box center [787, 57] width 24 height 22
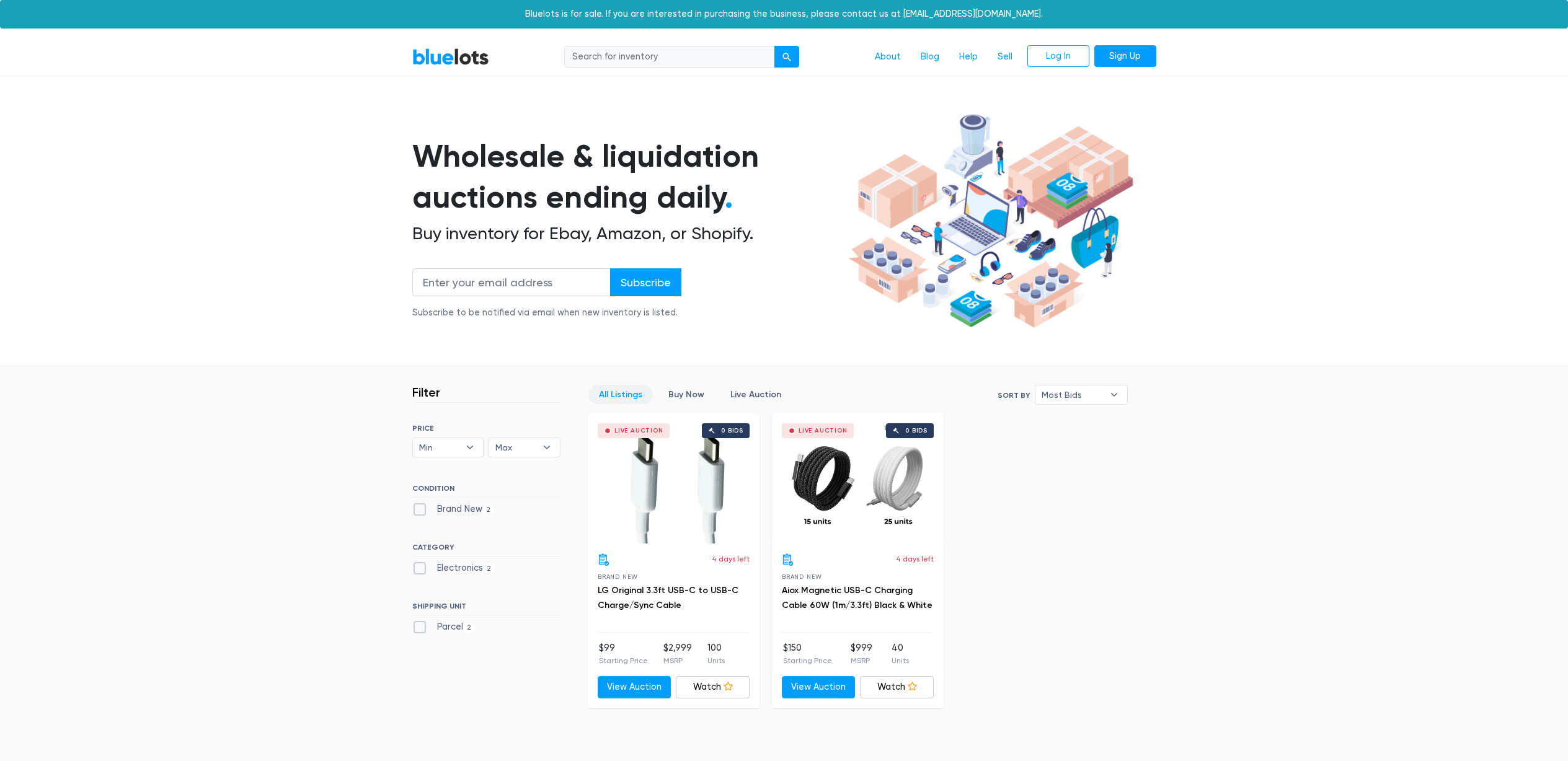
click at [672, 508] on div "Live Auction 0 bids" at bounding box center [673, 479] width 172 height 130
click at [868, 477] on div "Live Auction 0 bids" at bounding box center [858, 479] width 172 height 130
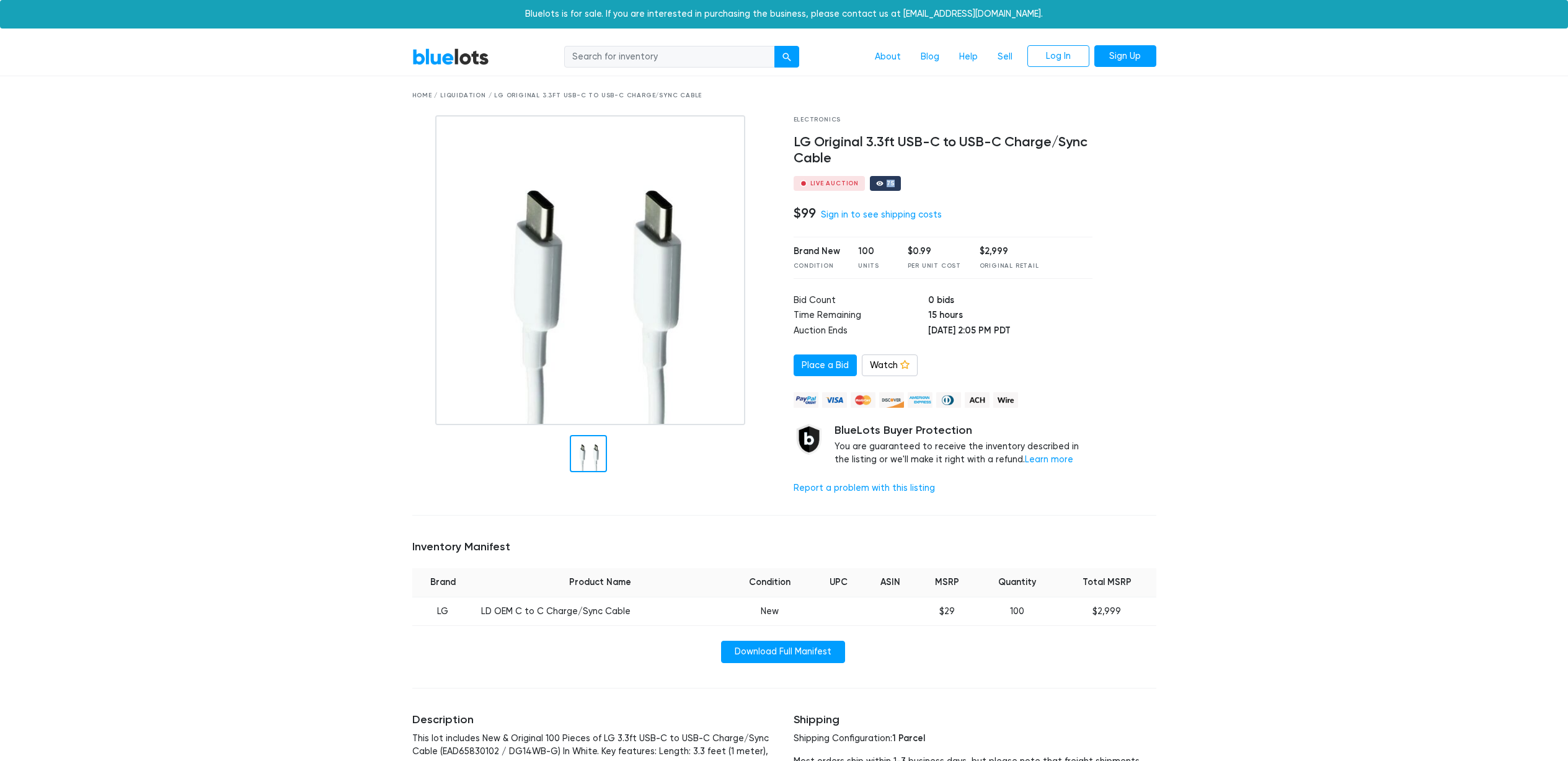
drag, startPoint x: 870, startPoint y: 181, endPoint x: 912, endPoint y: 180, distance: 42.0
click at [912, 180] on div "Live Auction 75" at bounding box center [943, 183] width 299 height 15
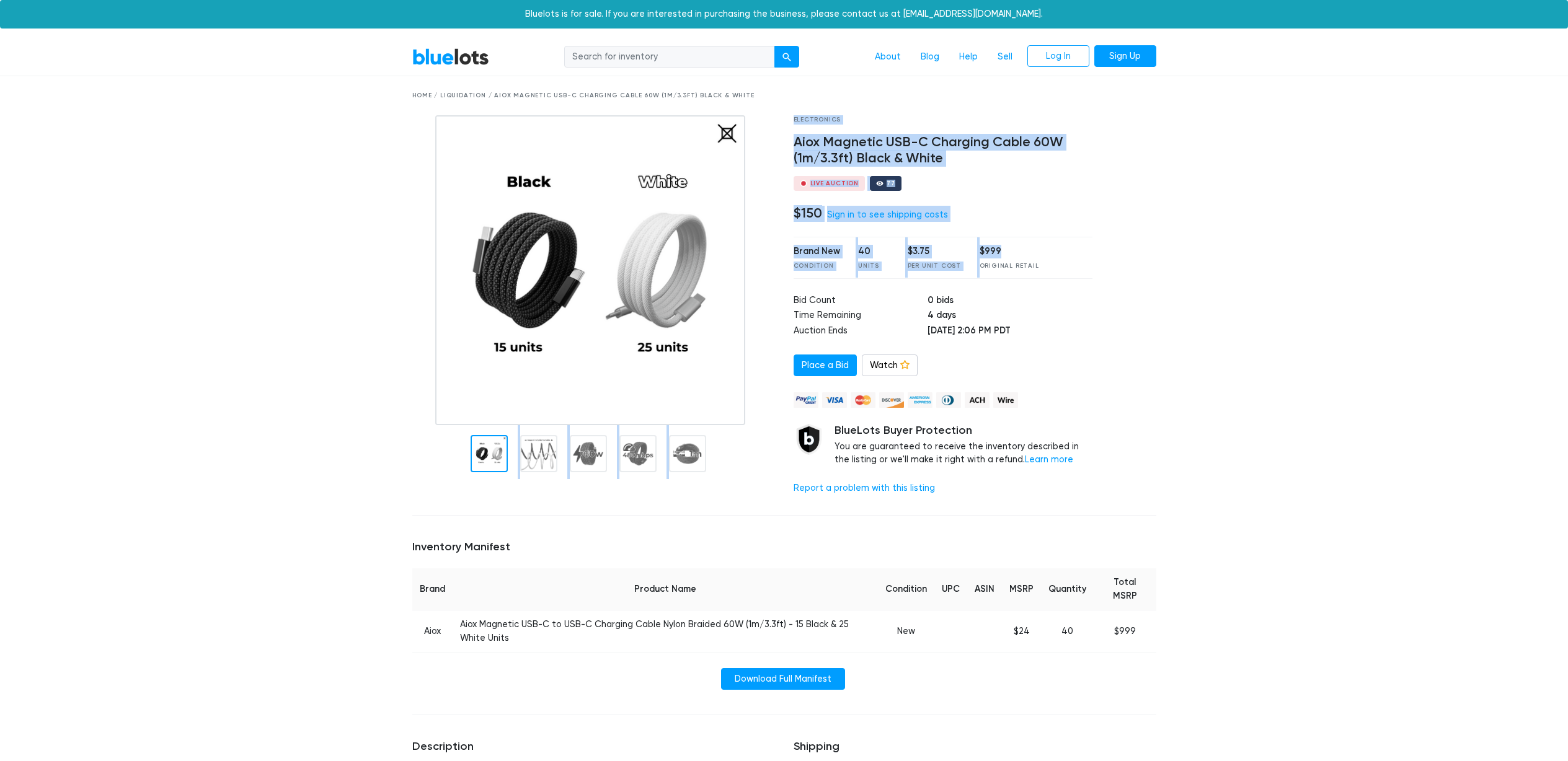
drag, startPoint x: 783, startPoint y: 251, endPoint x: 1027, endPoint y: 258, distance: 244.1
click at [1026, 255] on div "Electronics Aiox Magnetic USB-C Charging Cable 60W (1m/3.3ft) Black & White Liv…" at bounding box center [784, 311] width 763 height 390
click at [1028, 258] on div "$999" at bounding box center [1010, 252] width 59 height 14
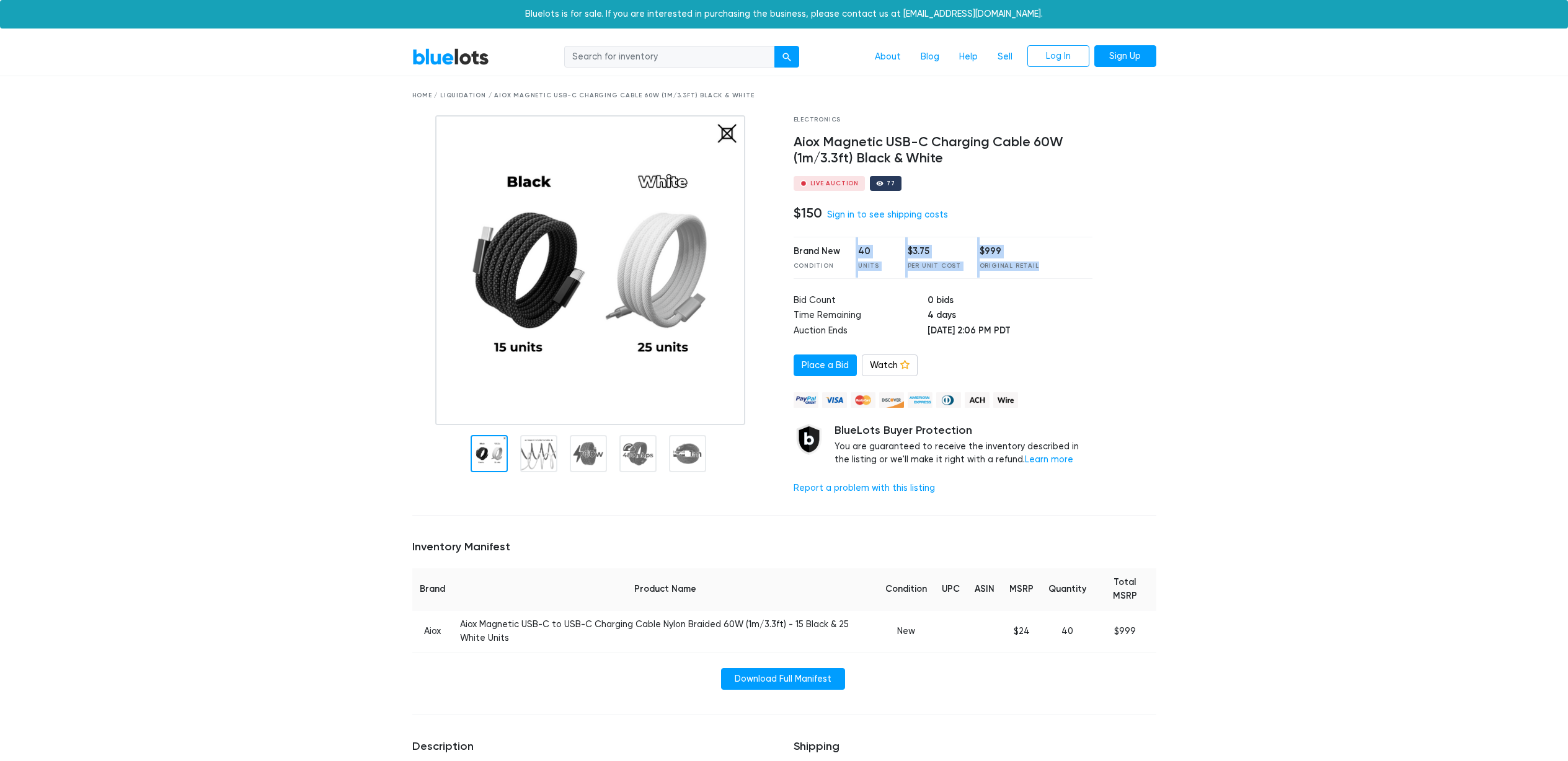
drag, startPoint x: 1031, startPoint y: 260, endPoint x: 835, endPoint y: 259, distance: 196.0
click at [839, 259] on div "Brand New Condition 40 Units $3.75 Per Unit Cost $999 Original Retail" at bounding box center [943, 257] width 299 height 41
click at [834, 259] on div "Brand New Condition" at bounding box center [816, 258] width 46 height 25
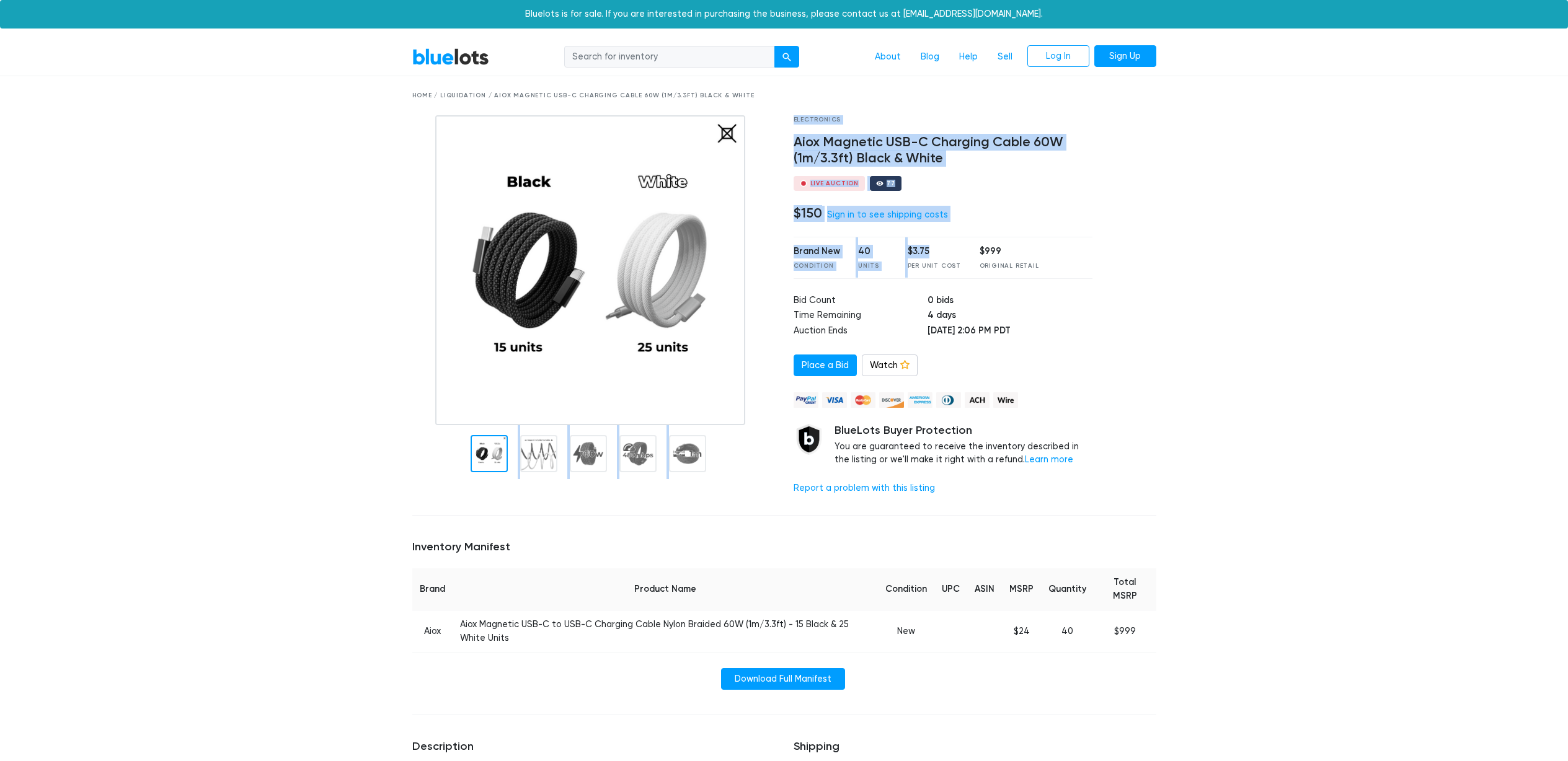
drag, startPoint x: 830, startPoint y: 250, endPoint x: 931, endPoint y: 258, distance: 101.3
click at [929, 258] on div "Electronics Aiox Magnetic USB-C Charging Cable 60W (1m/3.3ft) Black & White Liv…" at bounding box center [784, 311] width 763 height 390
drag, startPoint x: 931, startPoint y: 258, endPoint x: 945, endPoint y: 259, distance: 14.0
click at [931, 258] on div "$3.75 Per Unit Cost" at bounding box center [934, 258] width 53 height 25
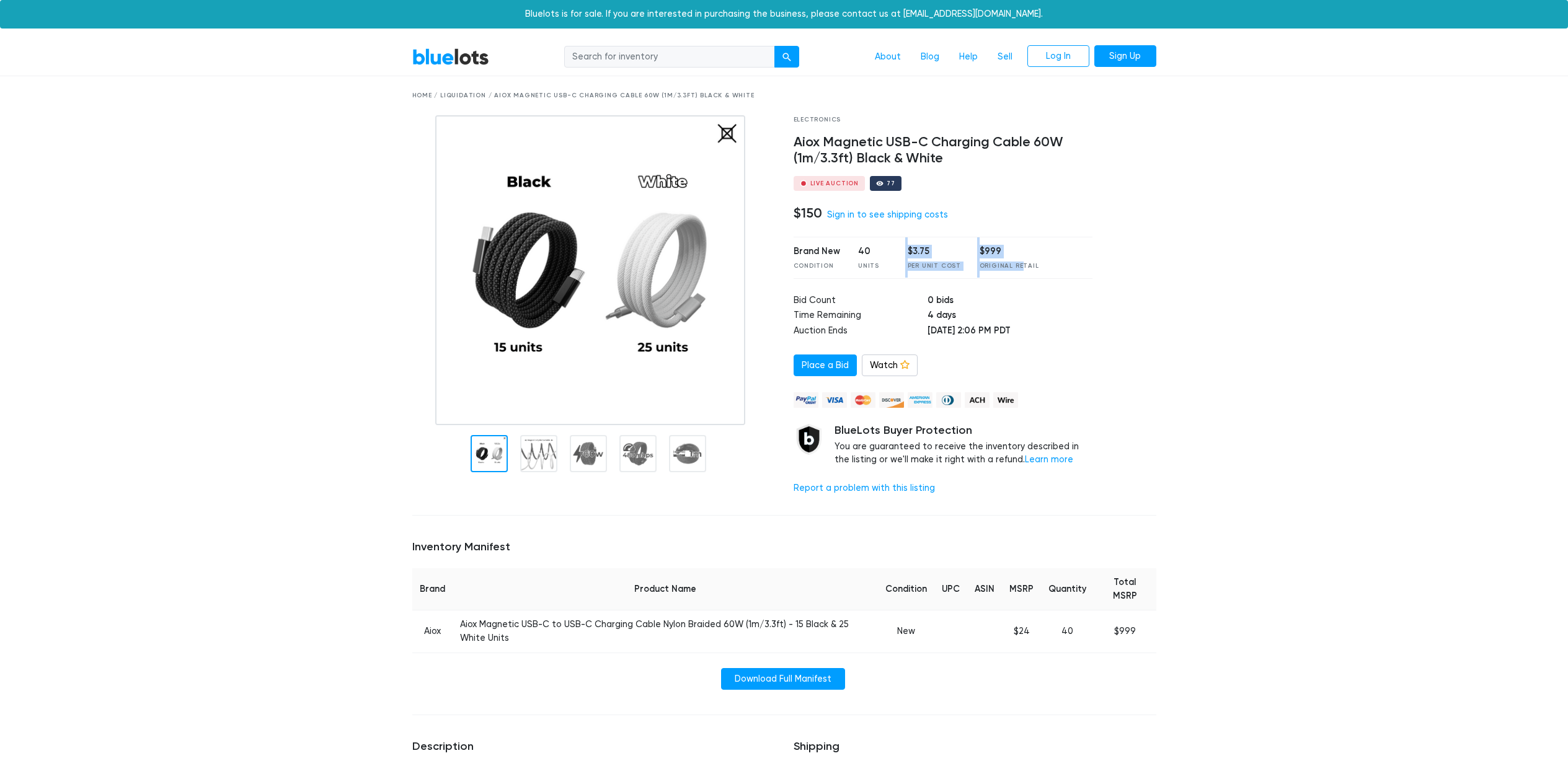
drag, startPoint x: 1012, startPoint y: 264, endPoint x: 886, endPoint y: 264, distance: 126.0
click at [886, 264] on div "Brand New Condition 40 Units $3.75 Per Unit Cost $999 Original Retail" at bounding box center [943, 257] width 299 height 41
click at [886, 264] on div "Units" at bounding box center [874, 266] width 31 height 9
drag, startPoint x: 932, startPoint y: 300, endPoint x: 963, endPoint y: 329, distance: 42.4
click at [962, 329] on tbody "Bid Count 0 bids Time Remaining 4 days Auction Ends Oct 7, 2025 at 2:06 PM PDT" at bounding box center [943, 317] width 299 height 46
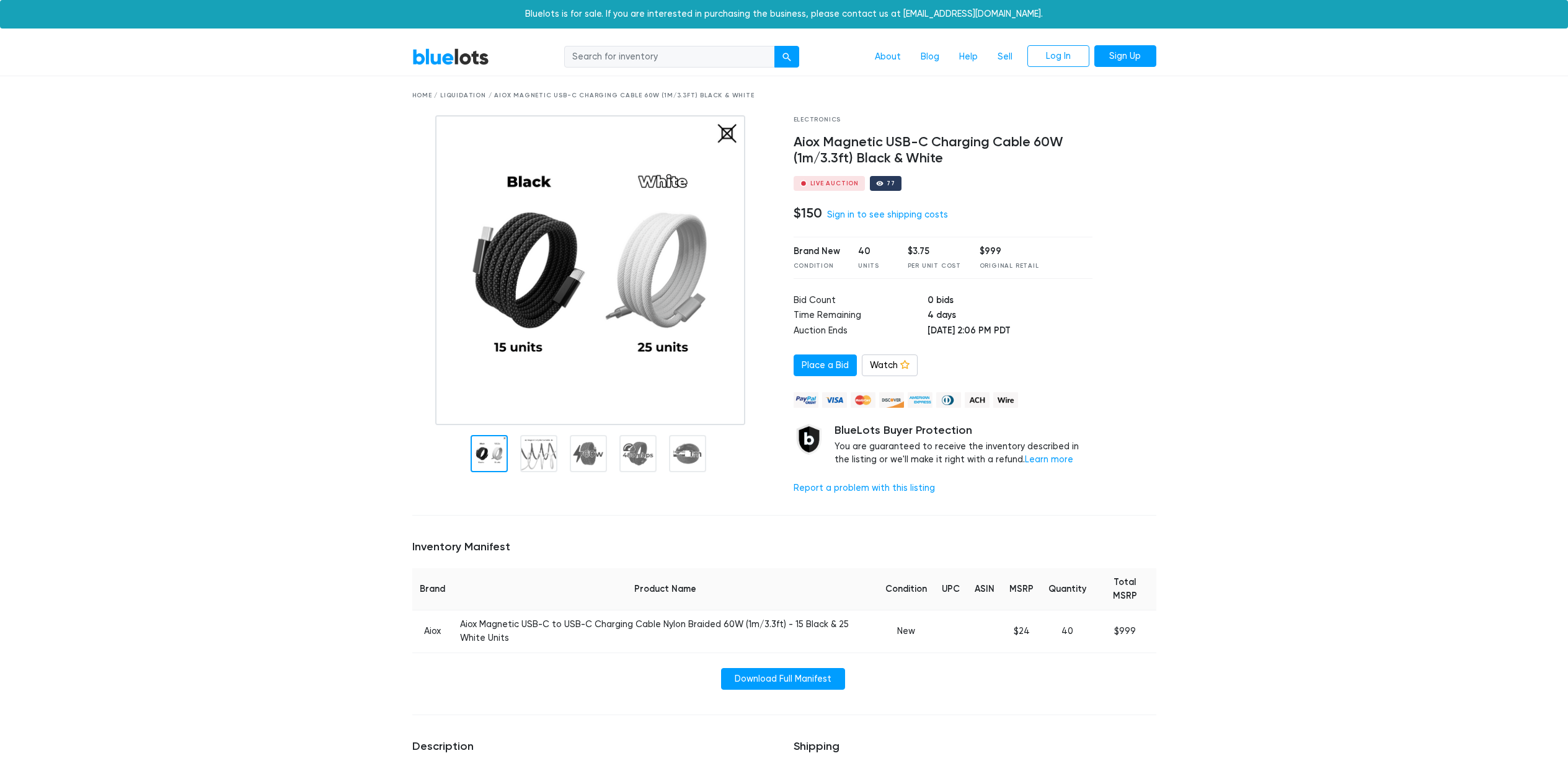
drag, startPoint x: 965, startPoint y: 329, endPoint x: 1032, endPoint y: 329, distance: 67.0
click at [966, 329] on td "Oct 7, 2025 at 2:06 PM PDT" at bounding box center [1010, 332] width 165 height 15
drag, startPoint x: 961, startPoint y: 329, endPoint x: 882, endPoint y: 324, distance: 79.2
click at [884, 324] on tr "Auction Ends Oct 7, 2025 at 2:06 PM PDT" at bounding box center [943, 332] width 299 height 15
click at [883, 324] on td "Auction Ends" at bounding box center [860, 332] width 134 height 15
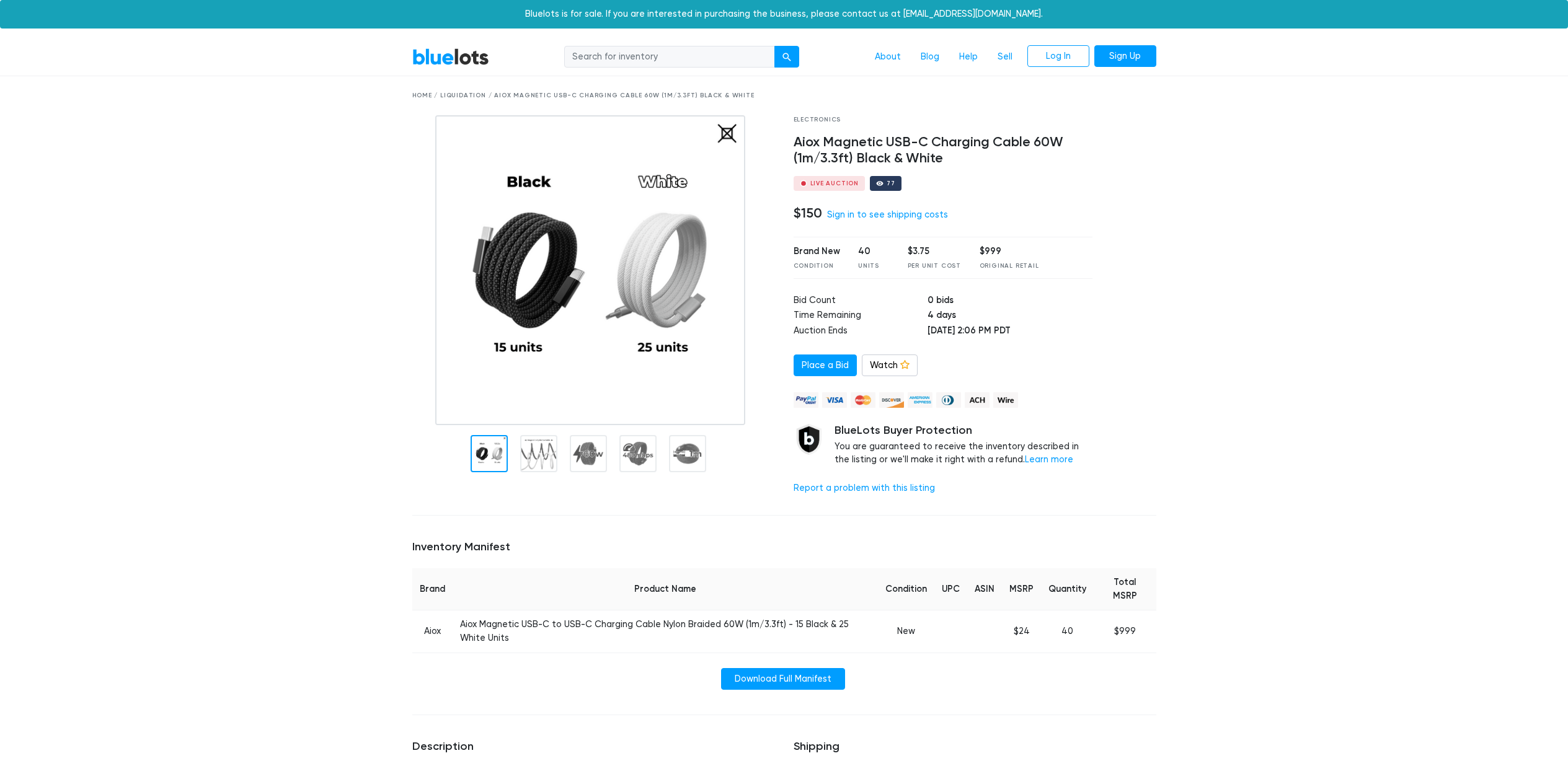
drag, startPoint x: 947, startPoint y: 329, endPoint x: 1044, endPoint y: 329, distance: 97.0
click at [1044, 329] on tr "Auction Ends Oct 7, 2025 at 2:06 PM PDT" at bounding box center [943, 332] width 299 height 15
click at [1045, 329] on td "Oct 7, 2025 at 2:06 PM PDT" at bounding box center [1010, 332] width 165 height 15
drag, startPoint x: 971, startPoint y: 334, endPoint x: 903, endPoint y: 332, distance: 68.0
click at [928, 333] on td "Oct 7, 2025 at 2:06 PM PDT" at bounding box center [1010, 332] width 165 height 15
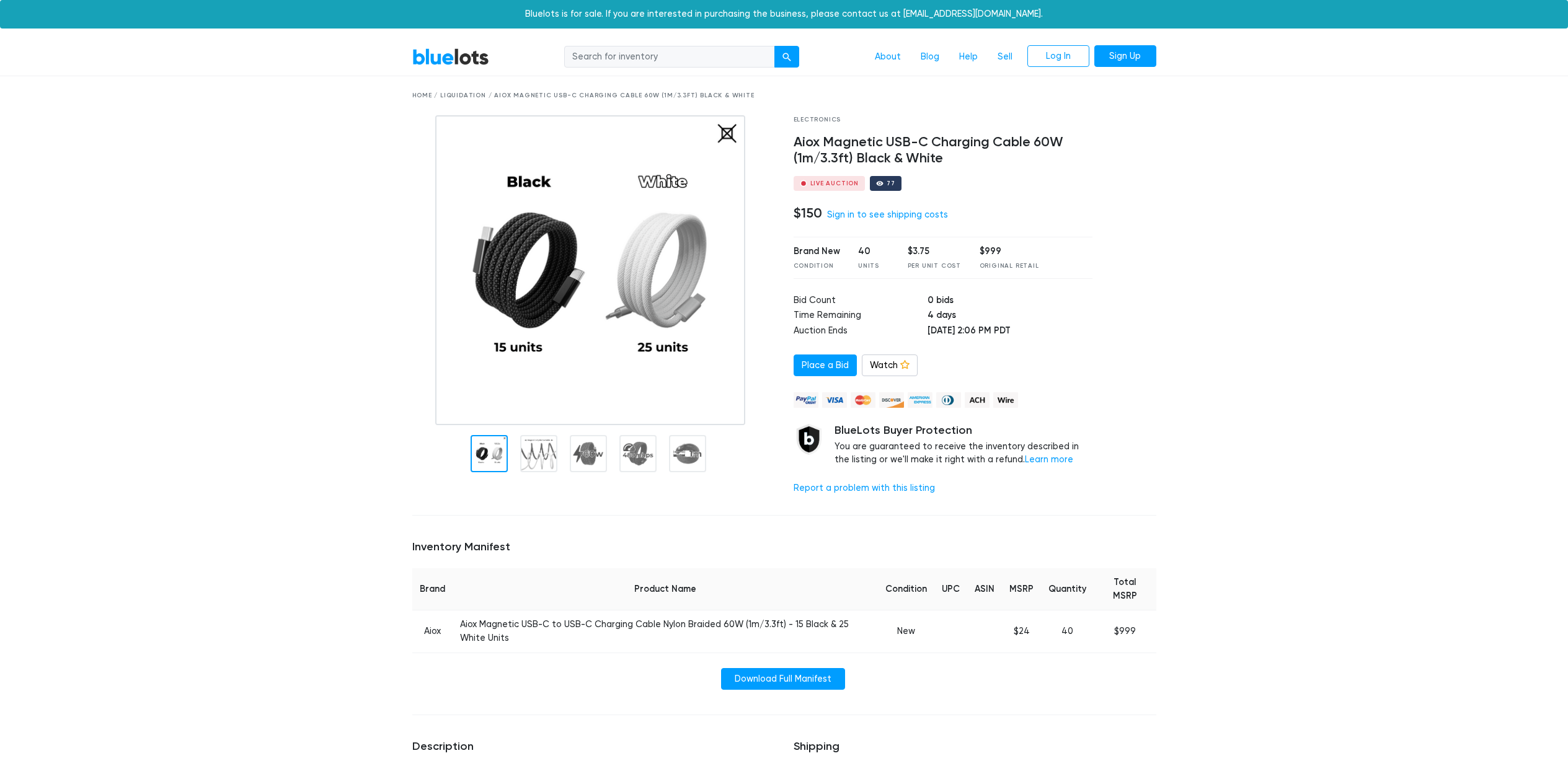
click at [903, 332] on td "Auction Ends" at bounding box center [860, 332] width 134 height 15
drag, startPoint x: 852, startPoint y: 430, endPoint x: 961, endPoint y: 432, distance: 109.0
click at [961, 432] on h5 "BlueLots Buyer Protection" at bounding box center [964, 431] width 259 height 14
drag, startPoint x: 956, startPoint y: 433, endPoint x: 841, endPoint y: 437, distance: 115.1
click at [845, 437] on h5 "BlueLots Buyer Protection" at bounding box center [964, 431] width 259 height 14
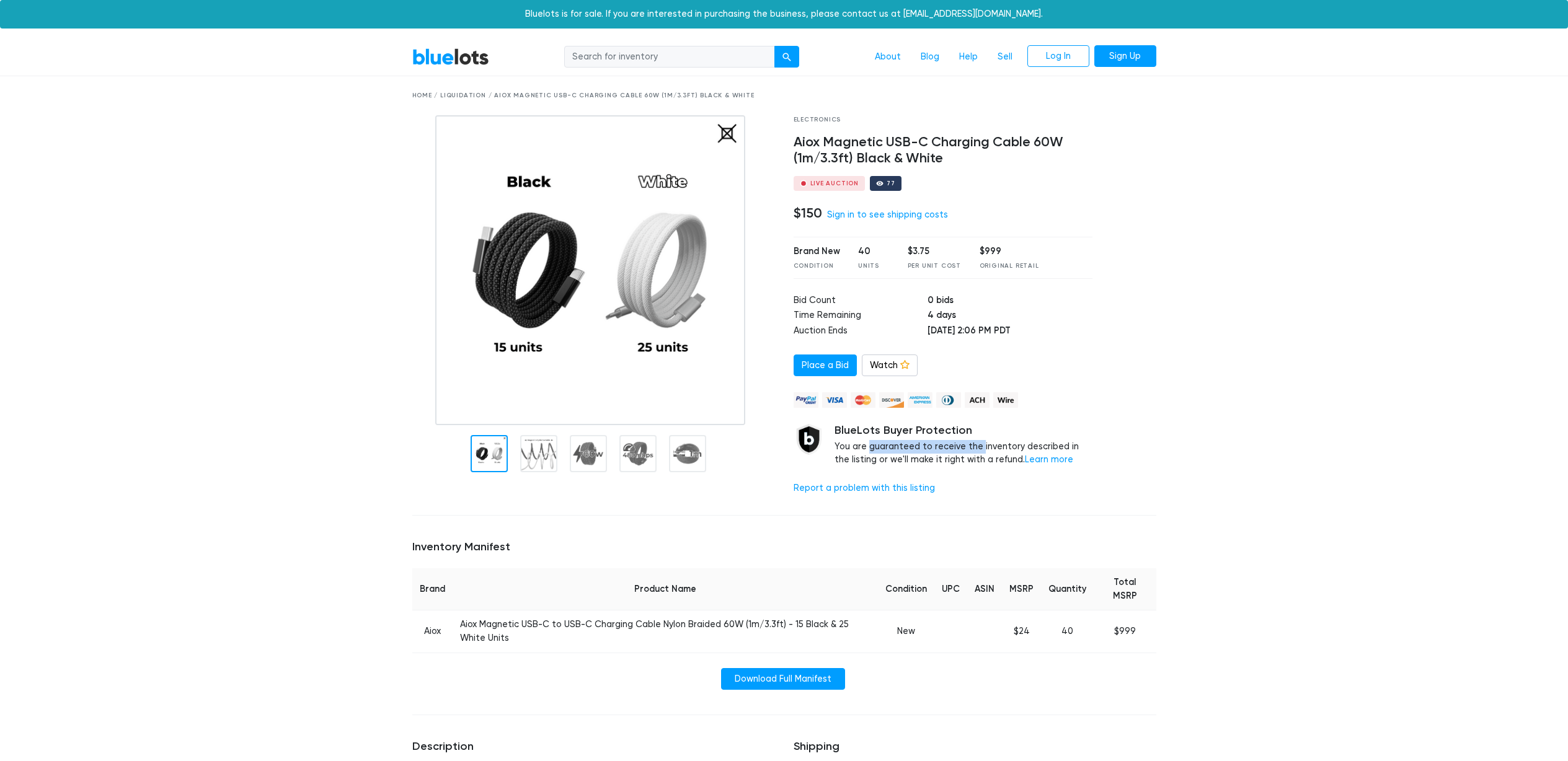
drag, startPoint x: 852, startPoint y: 443, endPoint x: 965, endPoint y: 447, distance: 113.1
click at [965, 447] on div "BlueLots Buyer Protection You are guaranteed to receive the inventory described…" at bounding box center [964, 445] width 259 height 43
drag, startPoint x: 966, startPoint y: 447, endPoint x: 1000, endPoint y: 448, distance: 34.0
click at [966, 447] on div "BlueLots Buyer Protection You are guaranteed to receive the inventory described…" at bounding box center [964, 445] width 259 height 43
drag, startPoint x: 916, startPoint y: 446, endPoint x: 885, endPoint y: 442, distance: 31.3
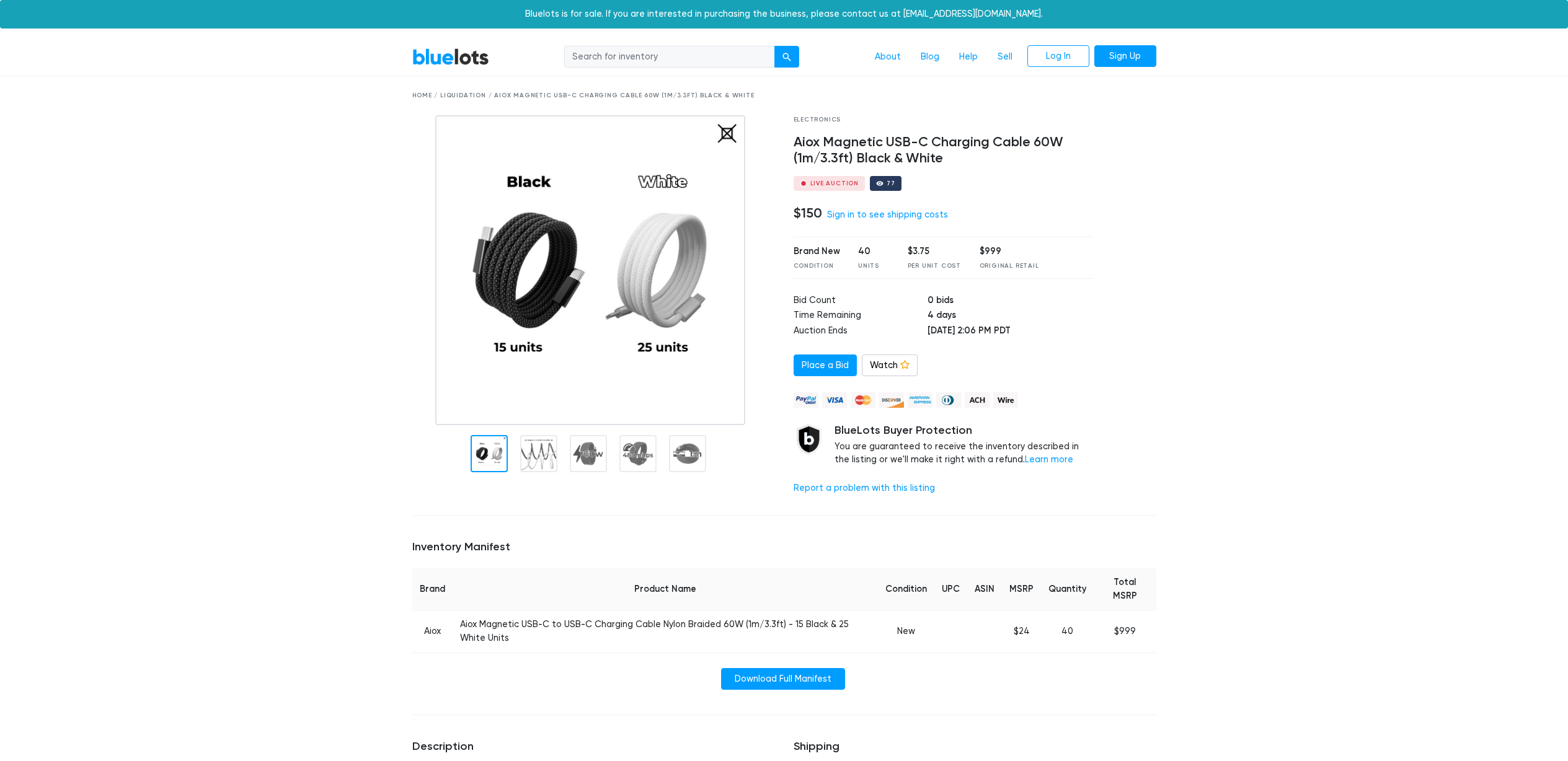
click at [890, 443] on div "BlueLots Buyer Protection You are guaranteed to receive the inventory described…" at bounding box center [964, 445] width 259 height 43
click at [885, 442] on div "BlueLots Buyer Protection You are guaranteed to receive the inventory described…" at bounding box center [964, 445] width 259 height 43
drag, startPoint x: 850, startPoint y: 446, endPoint x: 1025, endPoint y: 448, distance: 175.0
click at [1014, 448] on div "BlueLots Buyer Protection You are guaranteed to receive the inventory described…" at bounding box center [964, 445] width 259 height 43
click at [1026, 448] on div "BlueLots Buyer Protection You are guaranteed to receive the inventory described…" at bounding box center [964, 445] width 259 height 43
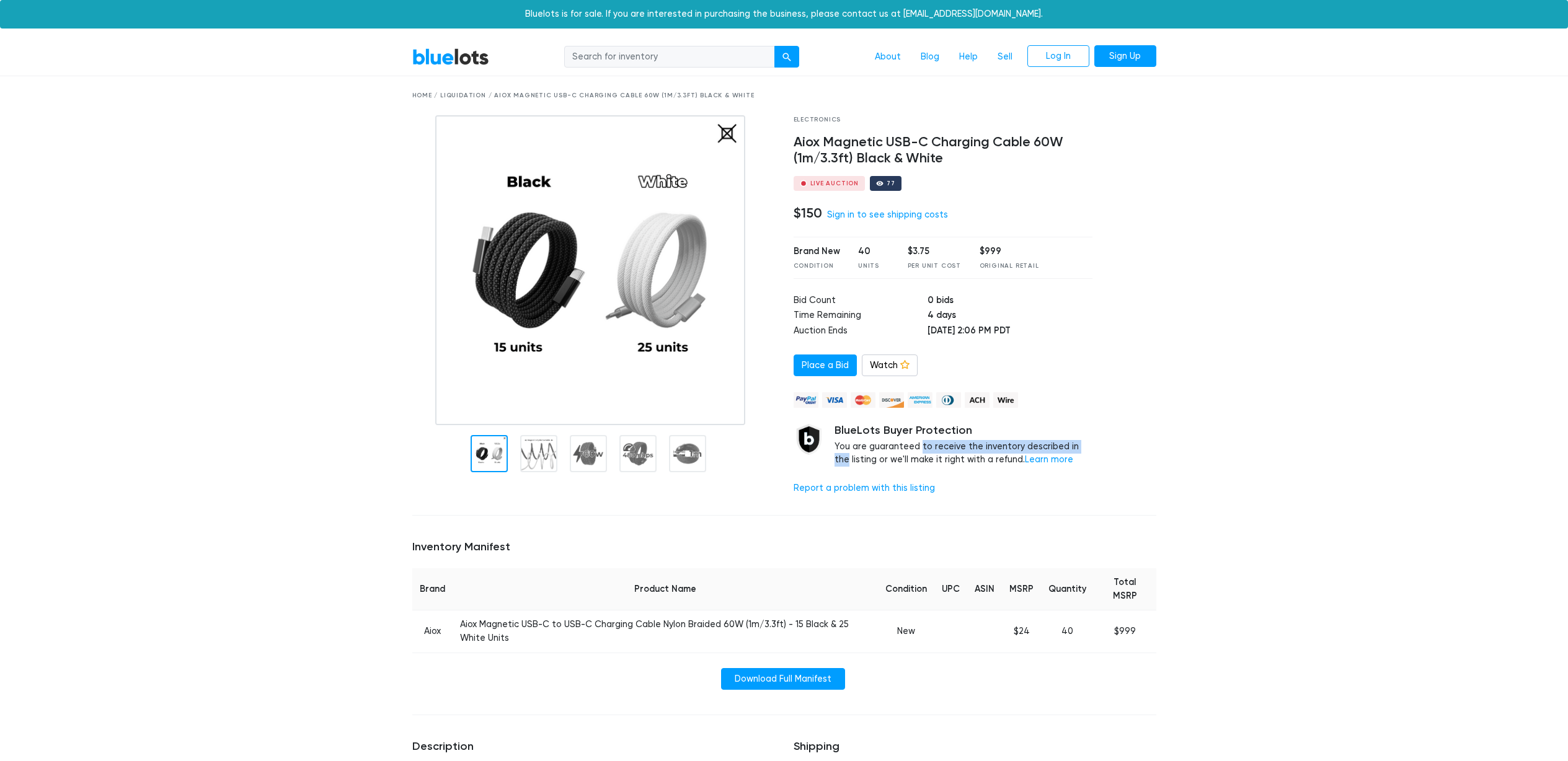
drag, startPoint x: 1055, startPoint y: 448, endPoint x: 883, endPoint y: 443, distance: 172.1
click at [885, 443] on div "BlueLots Buyer Protection You are guaranteed to receive the inventory described…" at bounding box center [964, 445] width 259 height 43
click at [883, 443] on div "BlueLots Buyer Protection You are guaranteed to receive the inventory described…" at bounding box center [964, 445] width 259 height 43
drag, startPoint x: 915, startPoint y: 443, endPoint x: 1081, endPoint y: 446, distance: 166.0
click at [1081, 446] on div "BlueLots Buyer Protection You are guaranteed to receive the inventory described…" at bounding box center [964, 445] width 259 height 43
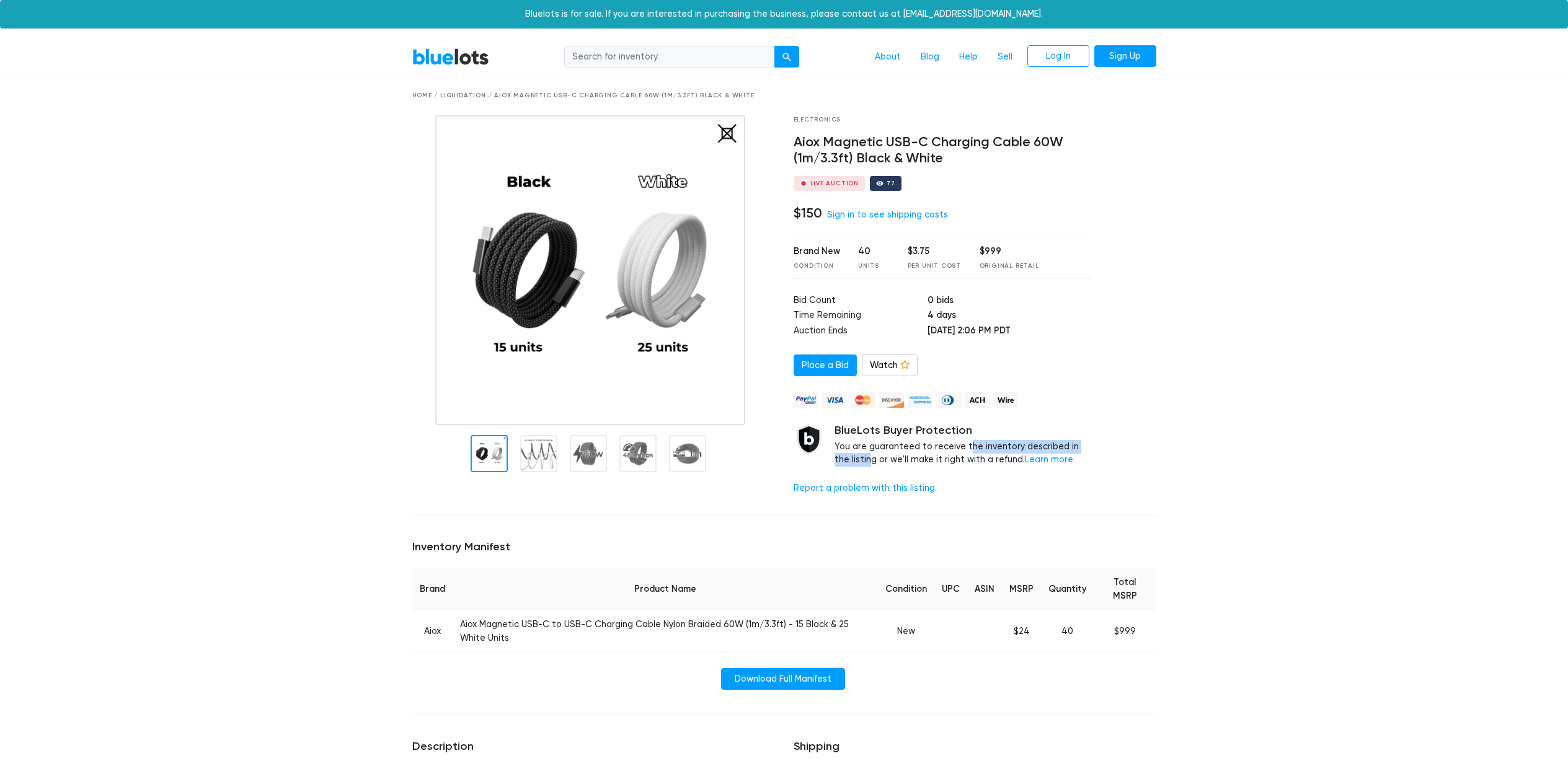
drag, startPoint x: 1087, startPoint y: 443, endPoint x: 912, endPoint y: 439, distance: 175.0
click at [917, 441] on div "BlueLots Buyer Protection You are guaranteed to receive the inventory described…" at bounding box center [964, 445] width 259 height 43
click at [911, 439] on div "BlueLots Buyer Protection You are guaranteed to receive the inventory described…" at bounding box center [964, 445] width 259 height 43
drag, startPoint x: 836, startPoint y: 460, endPoint x: 934, endPoint y: 460, distance: 98.0
click at [934, 460] on div "BlueLots Buyer Protection You are guaranteed to receive the inventory described…" at bounding box center [964, 445] width 259 height 43
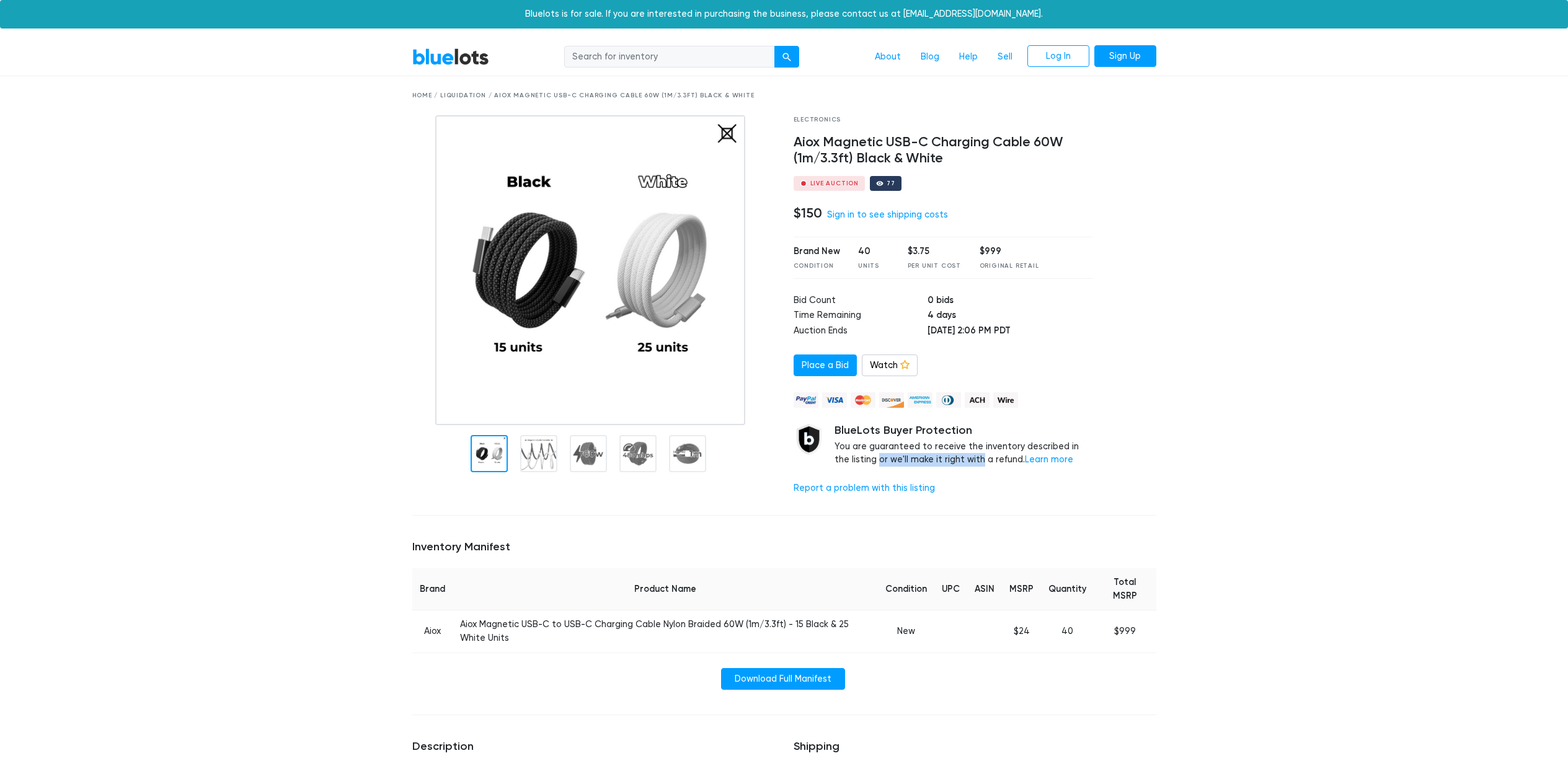
drag, startPoint x: 934, startPoint y: 460, endPoint x: 961, endPoint y: 460, distance: 27.0
click at [934, 460] on div "BlueLots Buyer Protection You are guaranteed to receive the inventory described…" at bounding box center [964, 445] width 259 height 43
drag, startPoint x: 954, startPoint y: 462, endPoint x: 835, endPoint y: 460, distance: 119.0
click at [840, 461] on div "BlueLots Buyer Protection You are guaranteed to receive the inventory described…" at bounding box center [964, 445] width 259 height 43
click at [835, 460] on div "BlueLots Buyer Protection You are guaranteed to receive the inventory described…" at bounding box center [964, 445] width 259 height 43
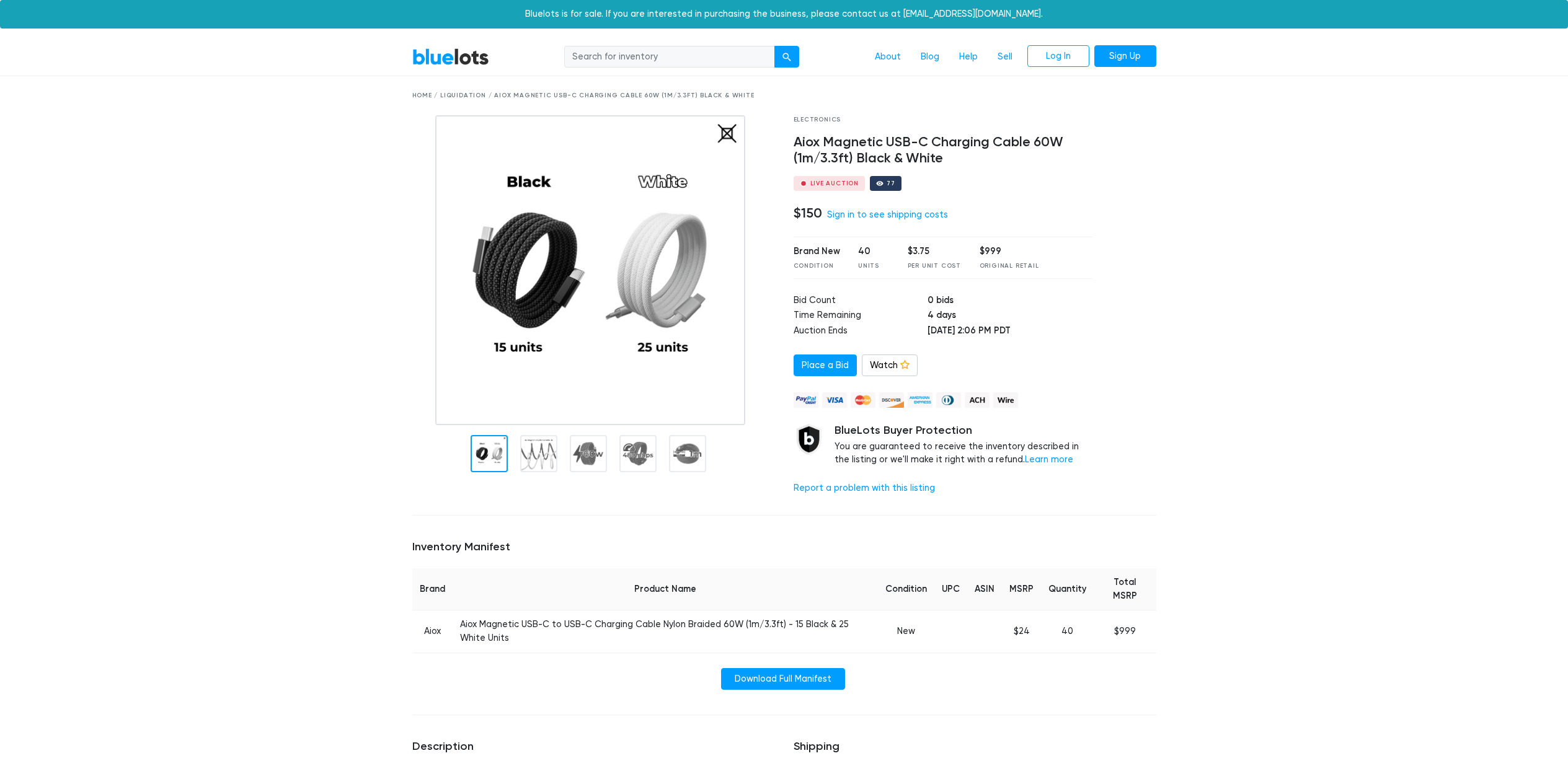
drag, startPoint x: 891, startPoint y: 460, endPoint x: 963, endPoint y: 460, distance: 72.0
click at [962, 460] on div "BlueLots Buyer Protection You are guaranteed to receive the inventory described…" at bounding box center [964, 445] width 259 height 43
drag, startPoint x: 967, startPoint y: 460, endPoint x: 868, endPoint y: 459, distance: 99.0
click at [869, 459] on div "BlueLots Buyer Protection You are guaranteed to receive the inventory described…" at bounding box center [964, 445] width 259 height 43
click at [868, 459] on div "BlueLots Buyer Protection You are guaranteed to receive the inventory described…" at bounding box center [964, 445] width 259 height 43
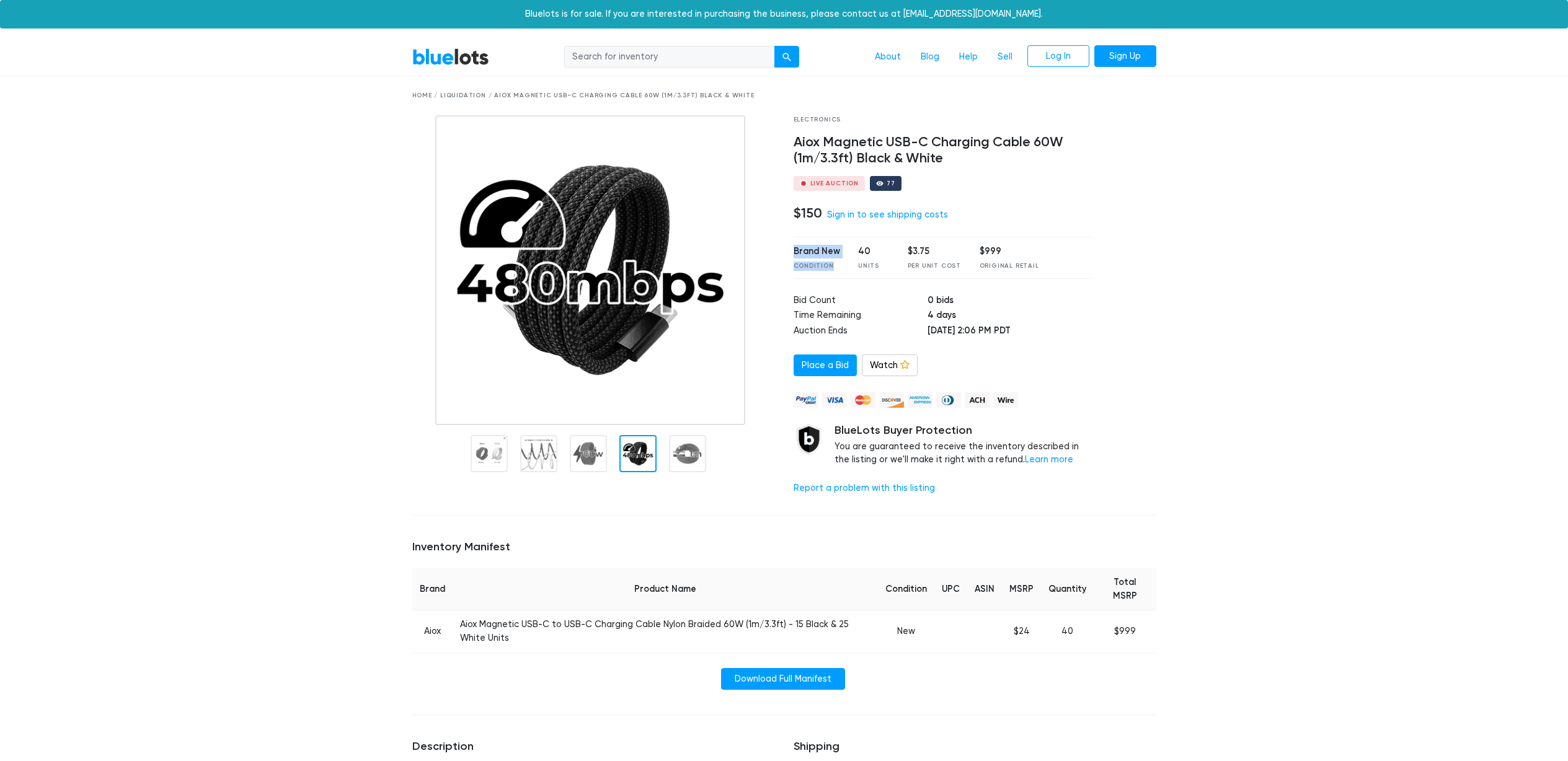
drag, startPoint x: 786, startPoint y: 252, endPoint x: 833, endPoint y: 271, distance: 50.7
click at [833, 271] on div "Electronics Aiox Magnetic USB-C Charging Cable 60W (1m/3.3ft) Black & White Liv…" at bounding box center [943, 311] width 318 height 390
click at [833, 271] on div "Brand New Condition 40 Units $3.75 Per Unit Cost $999 Original Retail" at bounding box center [943, 257] width 299 height 41
drag, startPoint x: 874, startPoint y: 254, endPoint x: 885, endPoint y: 269, distance: 18.6
click at [885, 269] on div "Brand New Condition 40 Units $3.75 Per Unit Cost $999 Original Retail" at bounding box center [943, 257] width 299 height 41
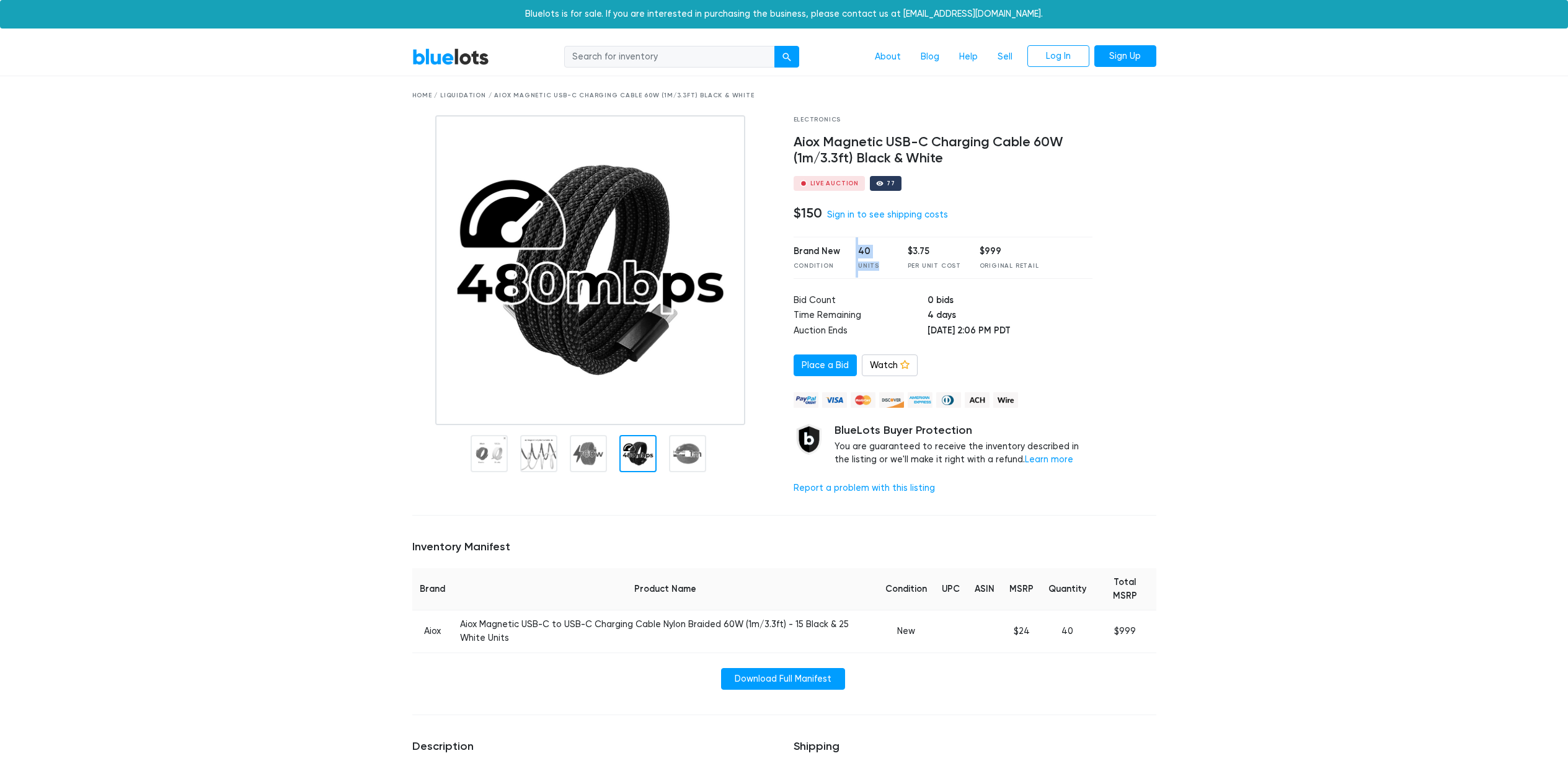
click at [885, 269] on div "Units" at bounding box center [874, 266] width 31 height 9
drag, startPoint x: 901, startPoint y: 253, endPoint x: 950, endPoint y: 267, distance: 51.0
click at [945, 266] on div "Brand New Condition 40 Units $3.75 Per Unit Cost $999 Original Retail" at bounding box center [943, 257] width 299 height 41
drag, startPoint x: 966, startPoint y: 265, endPoint x: 989, endPoint y: 264, distance: 23.0
click at [967, 265] on div "Brand New Condition 40 Units $3.75 Per Unit Cost $999 Original Retail" at bounding box center [943, 257] width 299 height 41
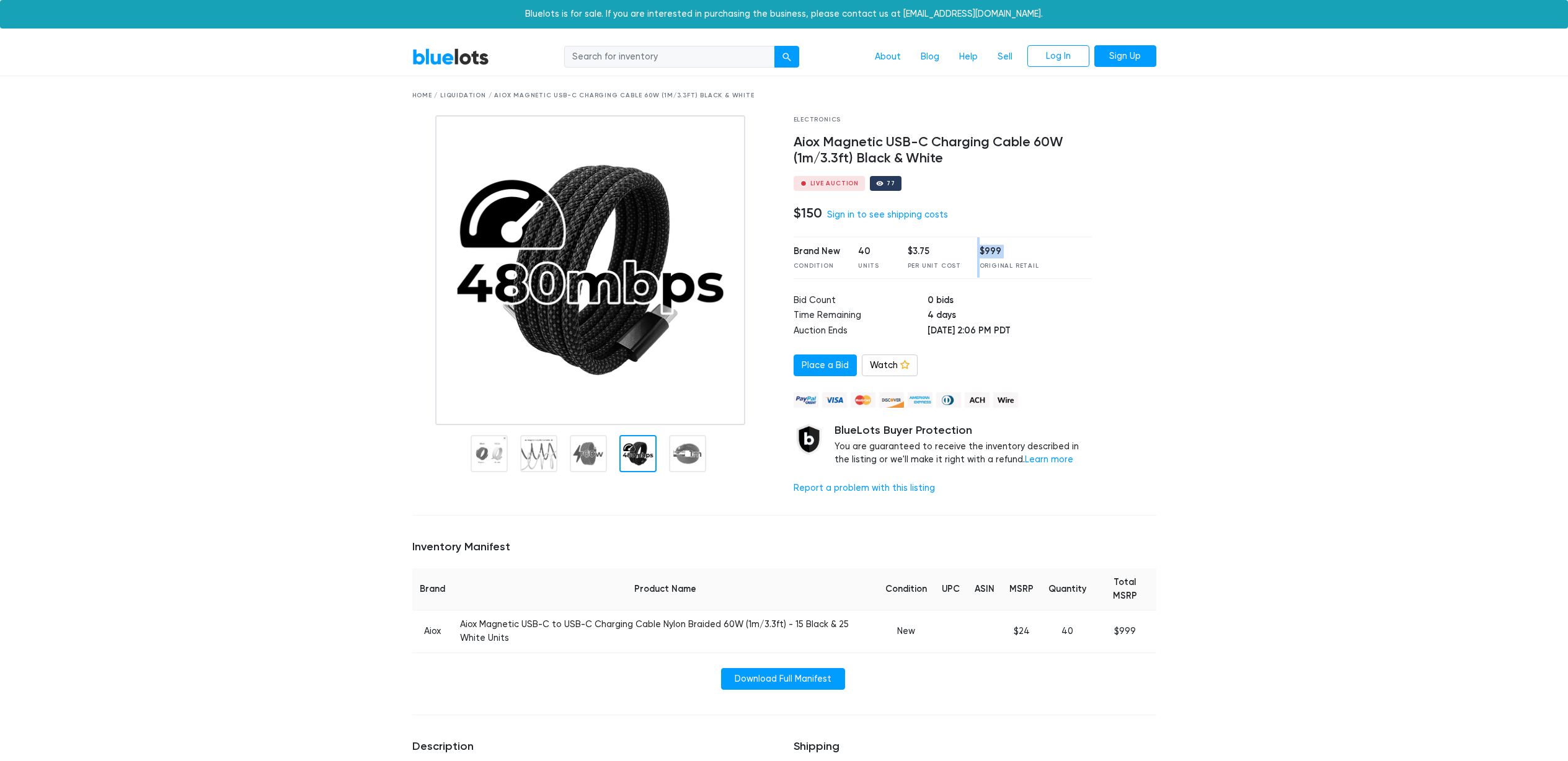
drag, startPoint x: 965, startPoint y: 252, endPoint x: 1026, endPoint y: 262, distance: 61.8
click at [1013, 262] on div "Brand New Condition 40 Units $3.75 Per Unit Cost $999 Original Retail" at bounding box center [943, 257] width 299 height 41
click at [1039, 262] on div "Brand New Condition 40 Units $3.75 Per Unit Cost $999 Original Retail" at bounding box center [943, 257] width 299 height 41
drag, startPoint x: 1036, startPoint y: 264, endPoint x: 969, endPoint y: 264, distance: 67.0
click at [970, 264] on div "Brand New Condition 40 Units $3.75 Per Unit Cost $999 Original Retail" at bounding box center [943, 257] width 299 height 41
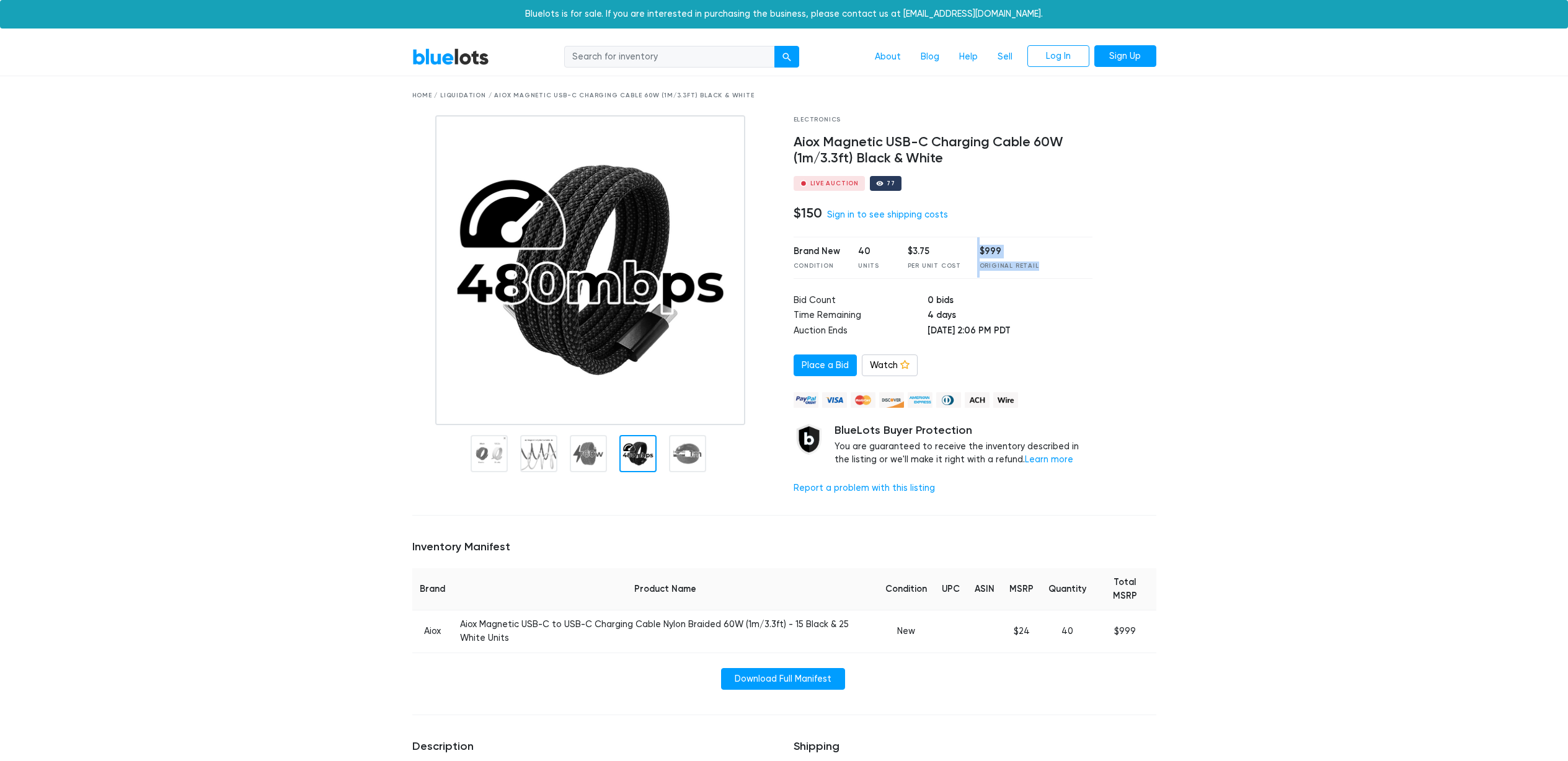
click at [969, 264] on div "Brand New Condition 40 Units $3.75 Per Unit Cost $999 Original Retail" at bounding box center [943, 257] width 299 height 41
drag
click at [1023, 271] on div "Electronics Aiox Magnetic USB-C Charging Cable 60W (1m/3.3ft) Black & White Liv…" at bounding box center [943, 311] width 318 height 390
click at [1037, 272] on div "Brand New Condition 40 Units $3.75 Per Unit Cost $999 Original Retail" at bounding box center [943, 257] width 299 height 41
click at [861, 269] on div "Brand New Condition 40 Units $3.75 Per Unit Cost $999 Original Retail" at bounding box center [943, 257] width 299 height 41
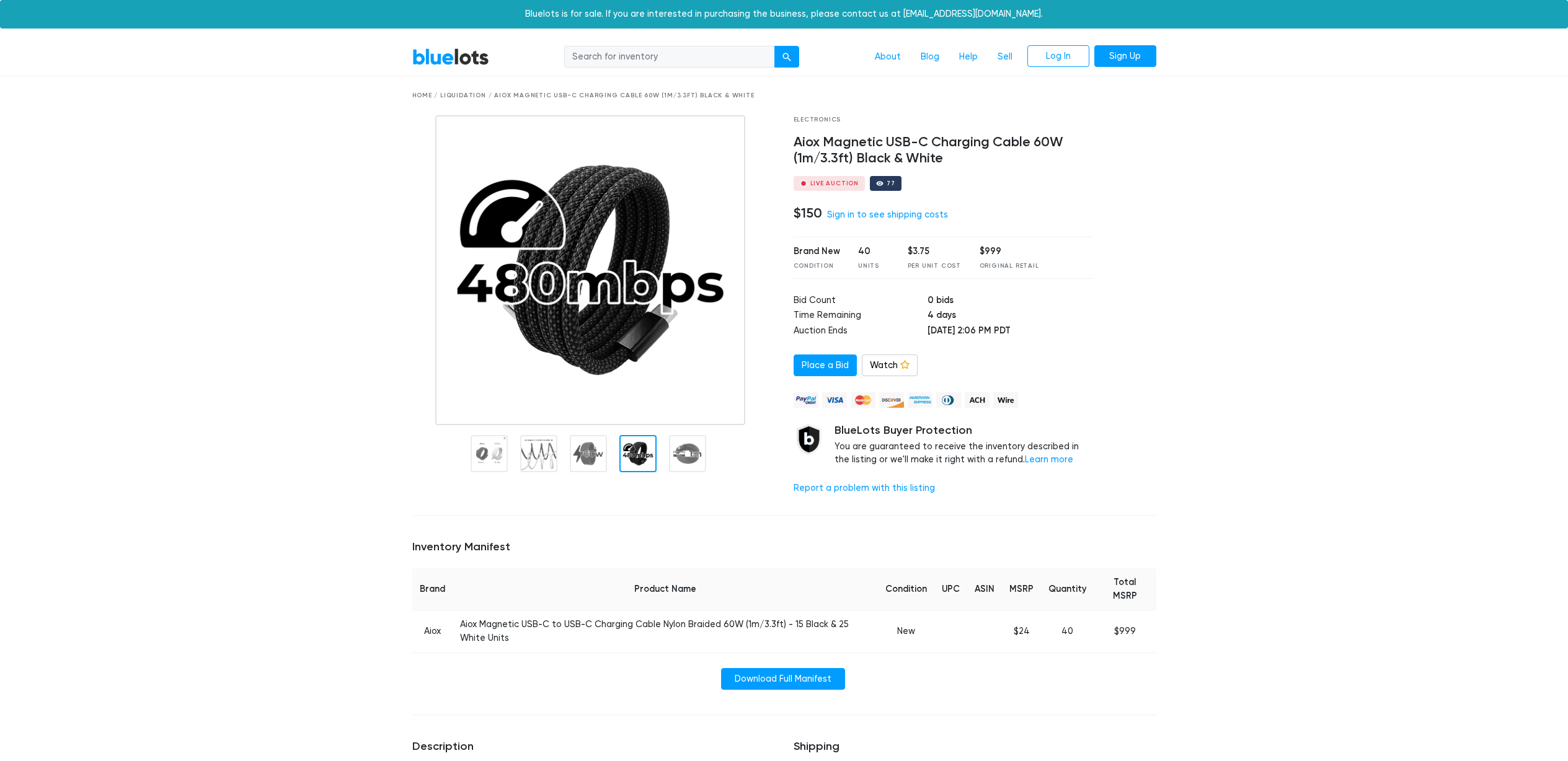
click at [846, 268] on div "Brand New Condition 40 Units $3.75 Per Unit Cost $999 Original Retail" at bounding box center [943, 257] width 299 height 41
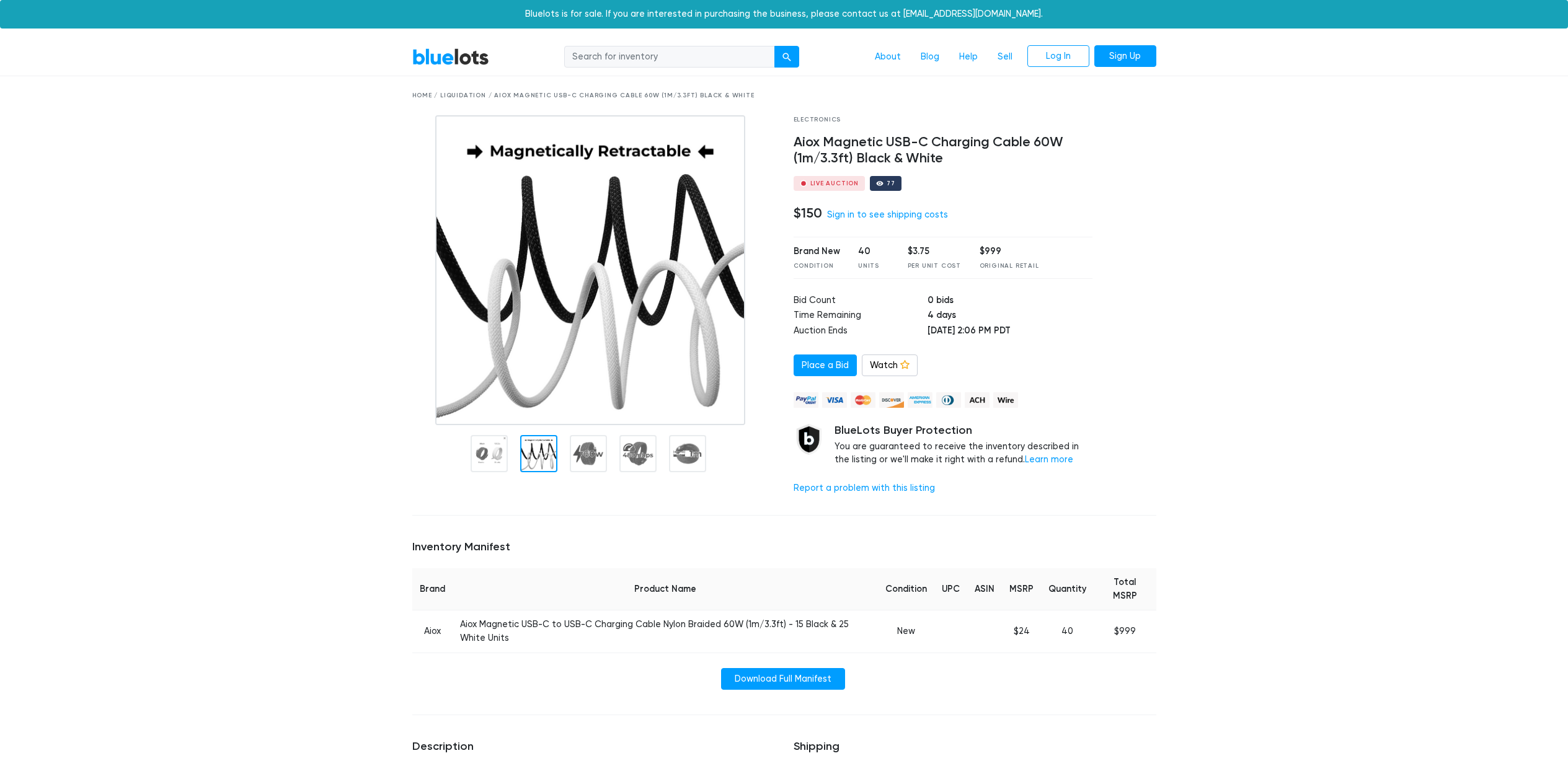
click at [460, 59] on link "BlueLots" at bounding box center [450, 57] width 77 height 18
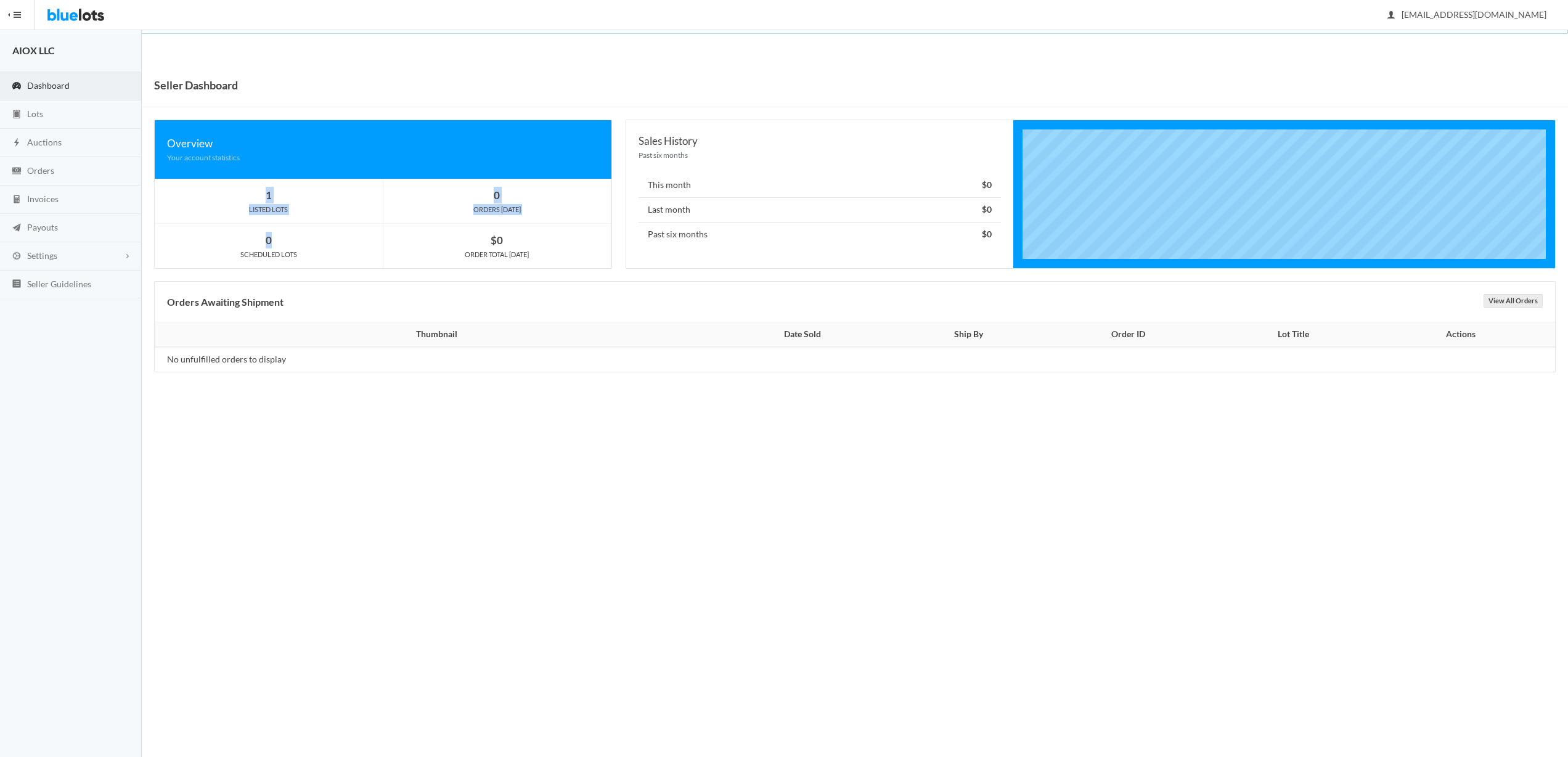
drag, startPoint x: 304, startPoint y: 208, endPoint x: 488, endPoint y: 249, distance: 188.5
click at [358, 249] on div "1 LISTED LOTS 0 ORDERS [DATE] 0 SCHEDULED LOTS $0 ORDER TOTAL [DATE]" at bounding box center [383, 223] width 457 height 89
drag, startPoint x: 513, startPoint y: 250, endPoint x: 425, endPoint y: 250, distance: 88.0
click at [427, 251] on div "ORDER TOTAL [DATE]" at bounding box center [497, 254] width 228 height 11
click at [424, 250] on div "ORDER TOTAL [DATE]" at bounding box center [497, 254] width 228 height 11
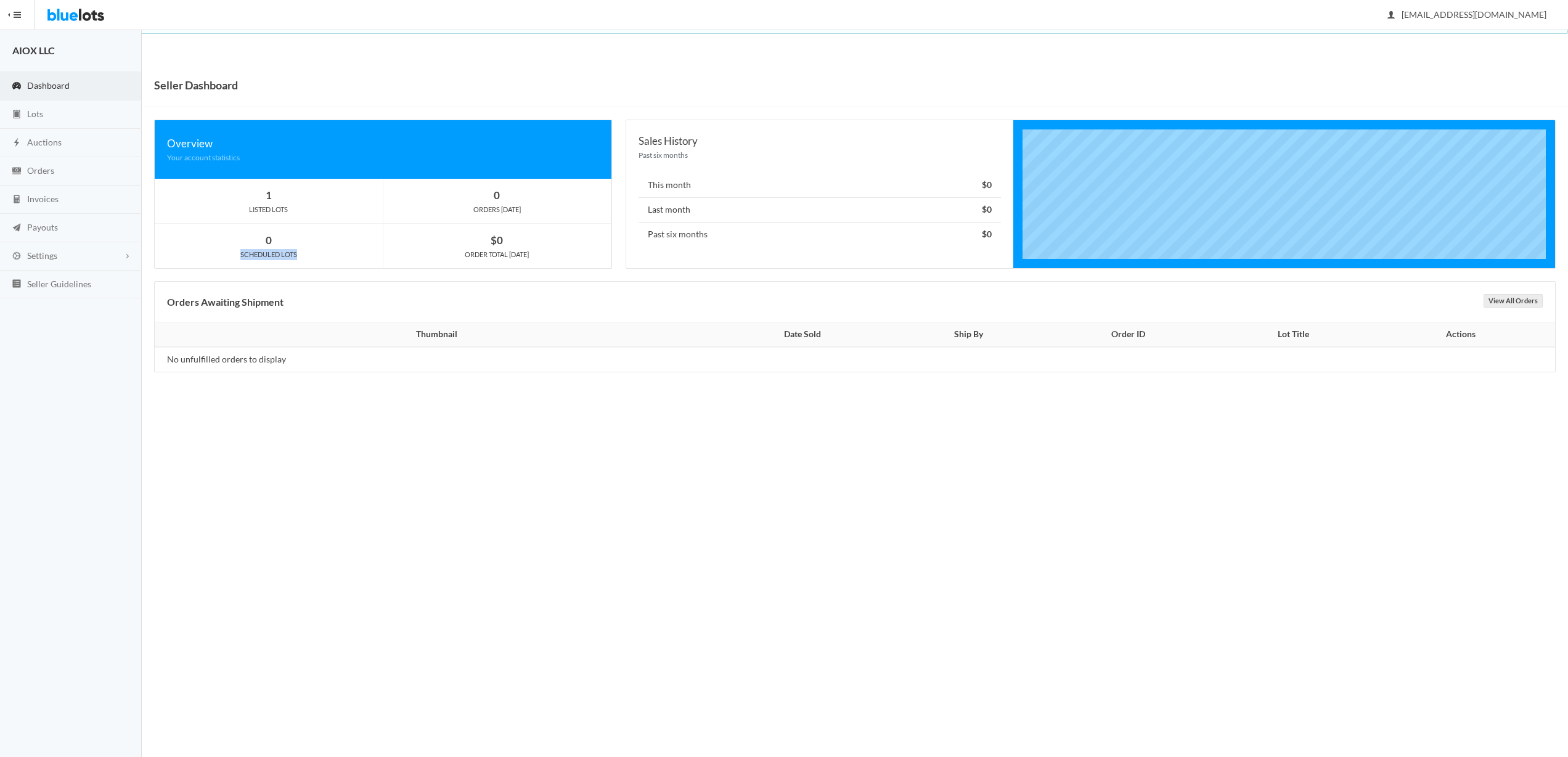
drag, startPoint x: 289, startPoint y: 250, endPoint x: 318, endPoint y: 260, distance: 30.7
click at [318, 260] on div "0 SCHEDULED LOTS" at bounding box center [269, 246] width 228 height 45
click at [320, 260] on div "0 SCHEDULED LOTS" at bounding box center [269, 246] width 228 height 45
click at [53, 116] on link "Lots" at bounding box center [71, 115] width 142 height 29
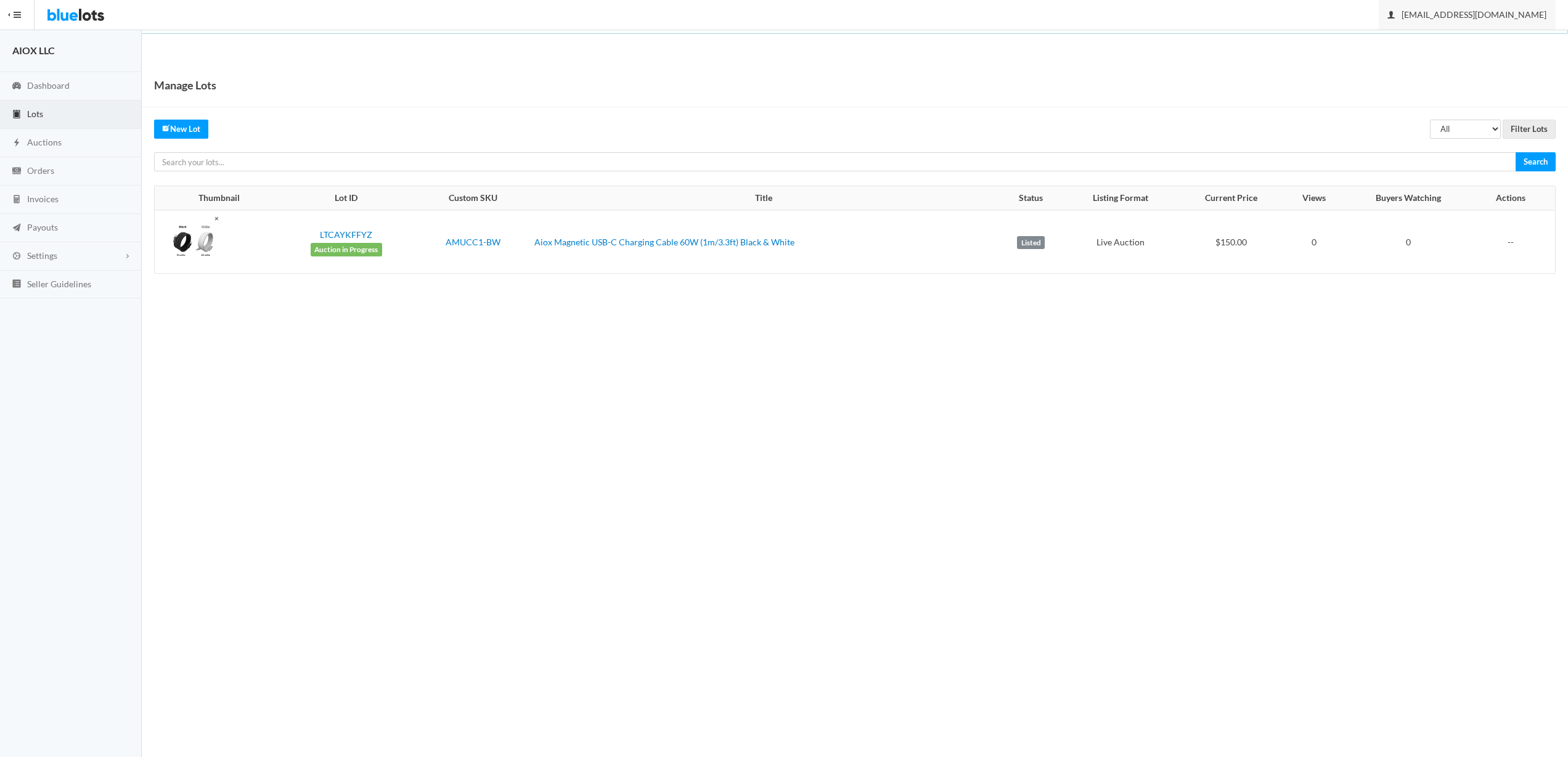
click at [1523, 18] on span "[EMAIL_ADDRESS][DOMAIN_NAME]" at bounding box center [1467, 14] width 159 height 10
click at [1511, 38] on link "Sign Out" at bounding box center [1507, 43] width 97 height 19
